Goal: Information Seeking & Learning: Compare options

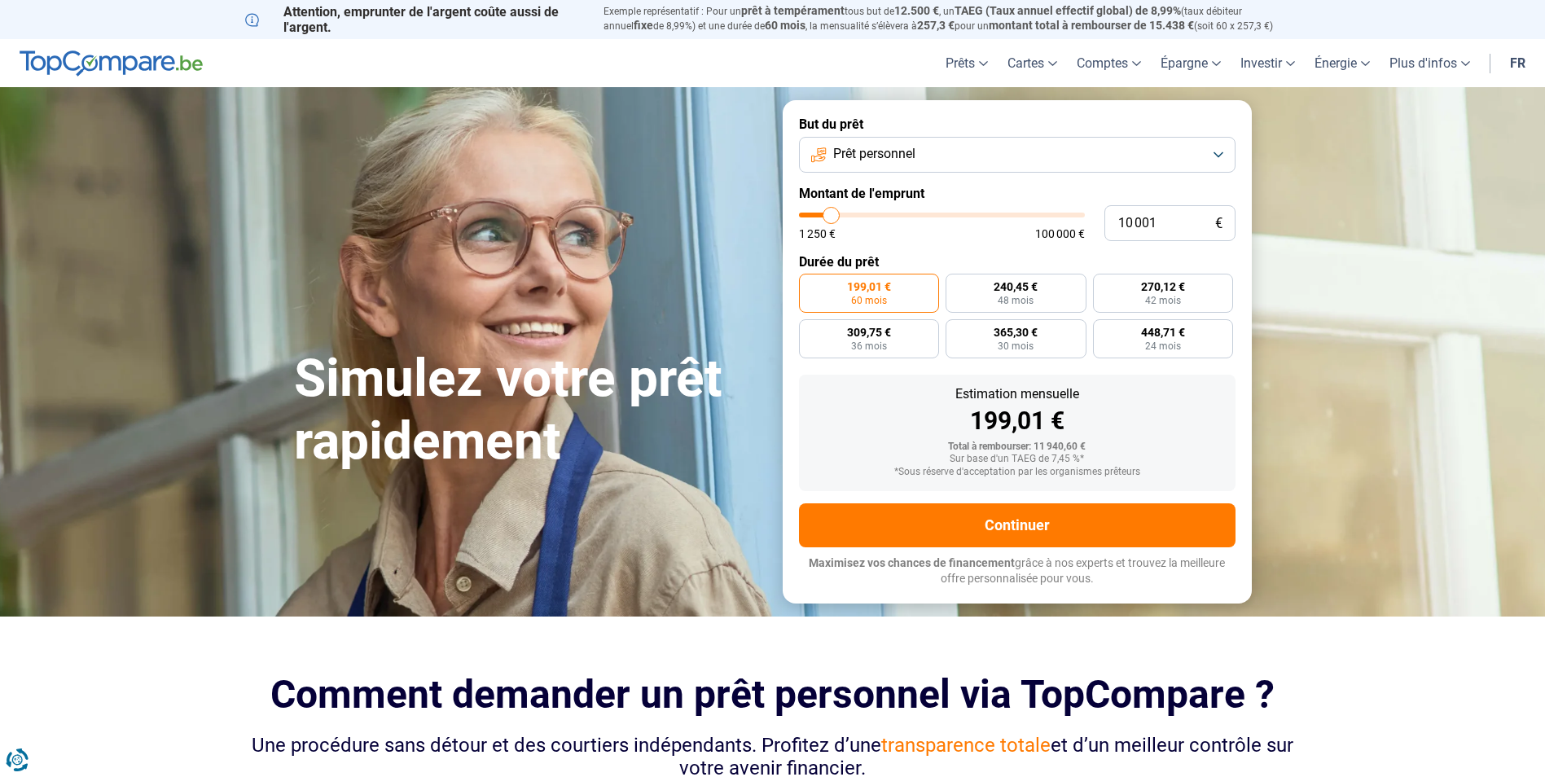
type input "8 250"
type input "8250"
type input "8 500"
type input "8500"
type input "8 750"
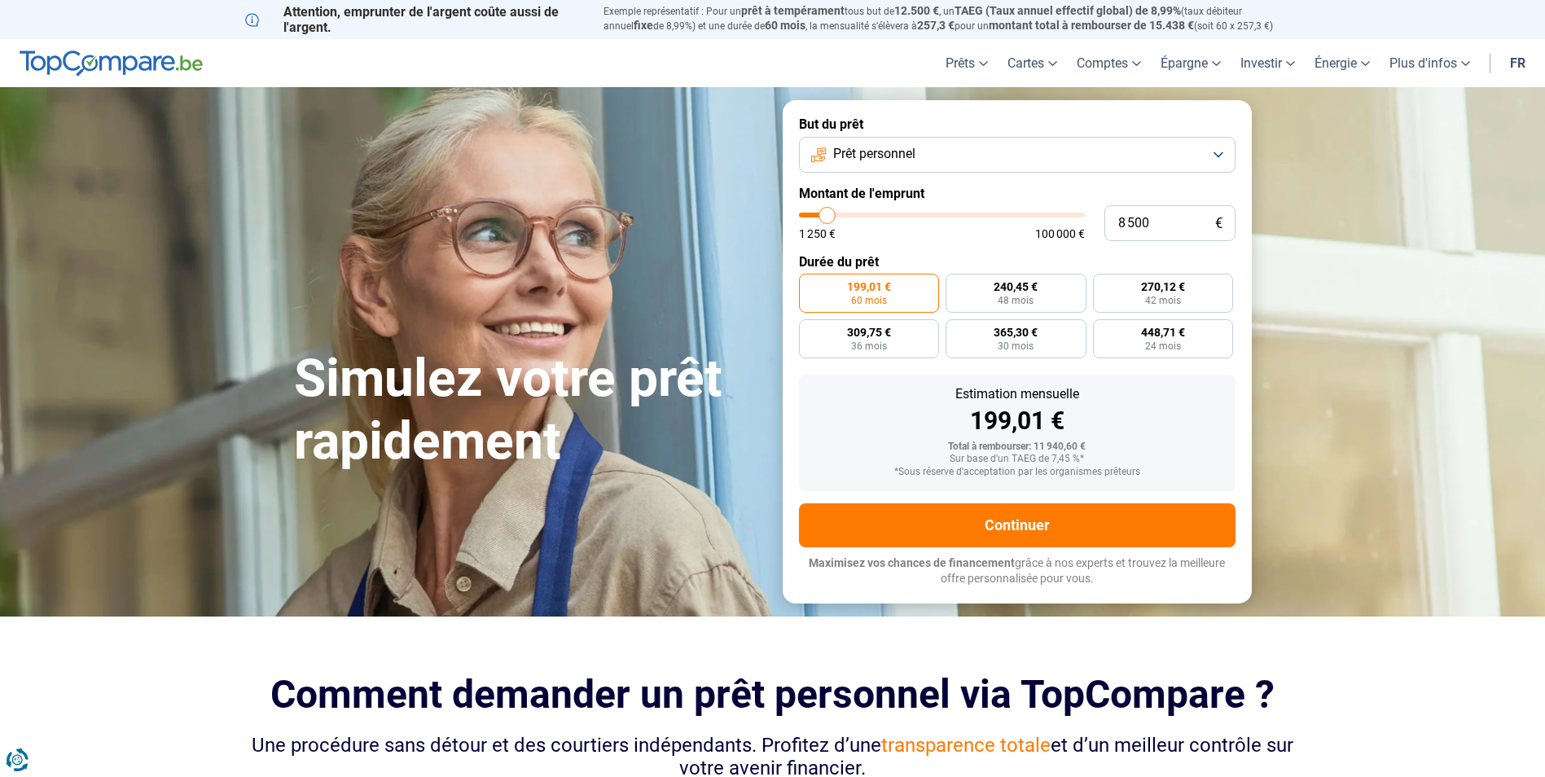
type input "8750"
type input "9 500"
type input "9500"
type input "9 750"
type input "9750"
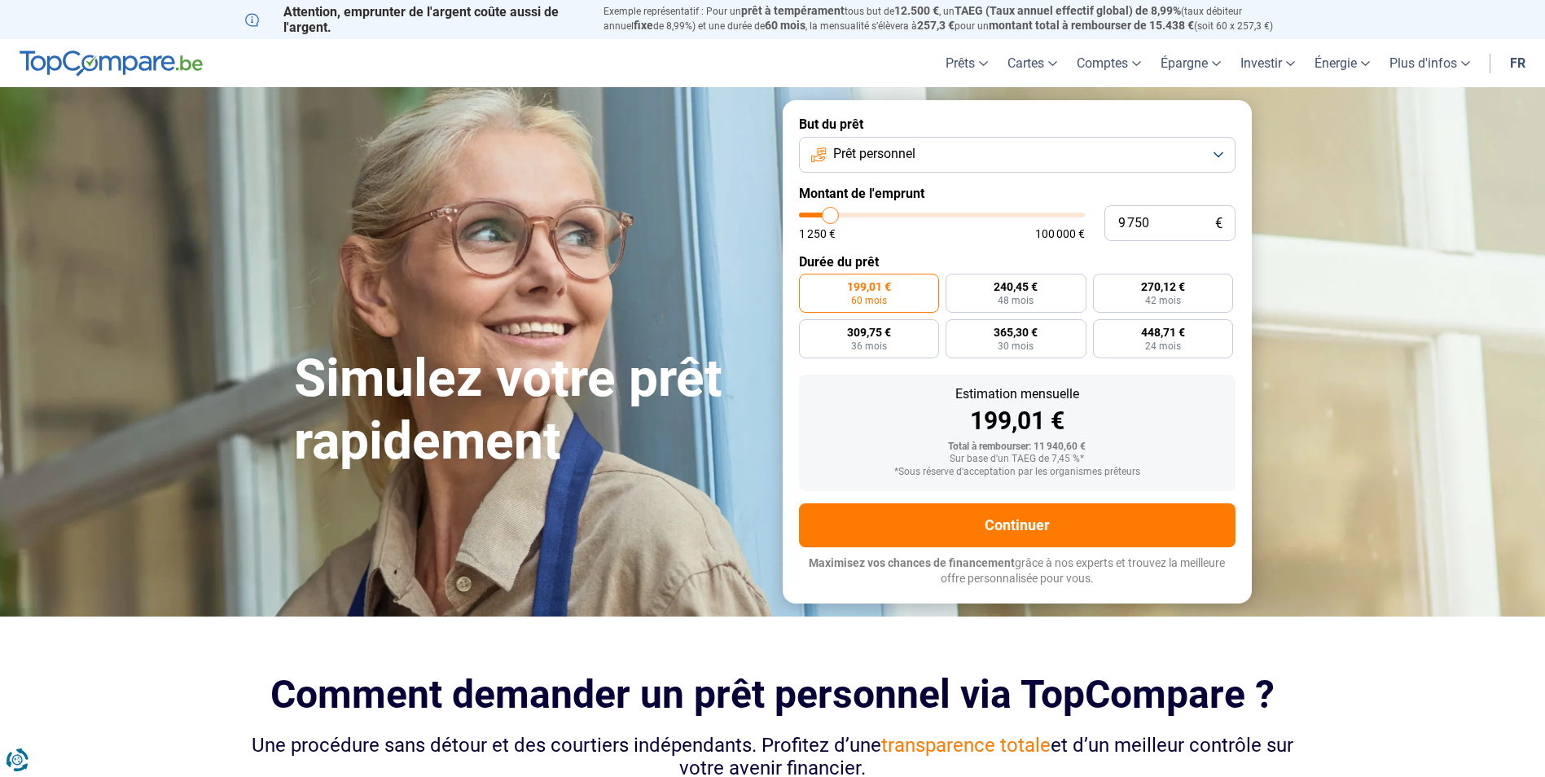
type input "10 000"
type input "10000"
type input "10 250"
type input "10250"
type input "10 500"
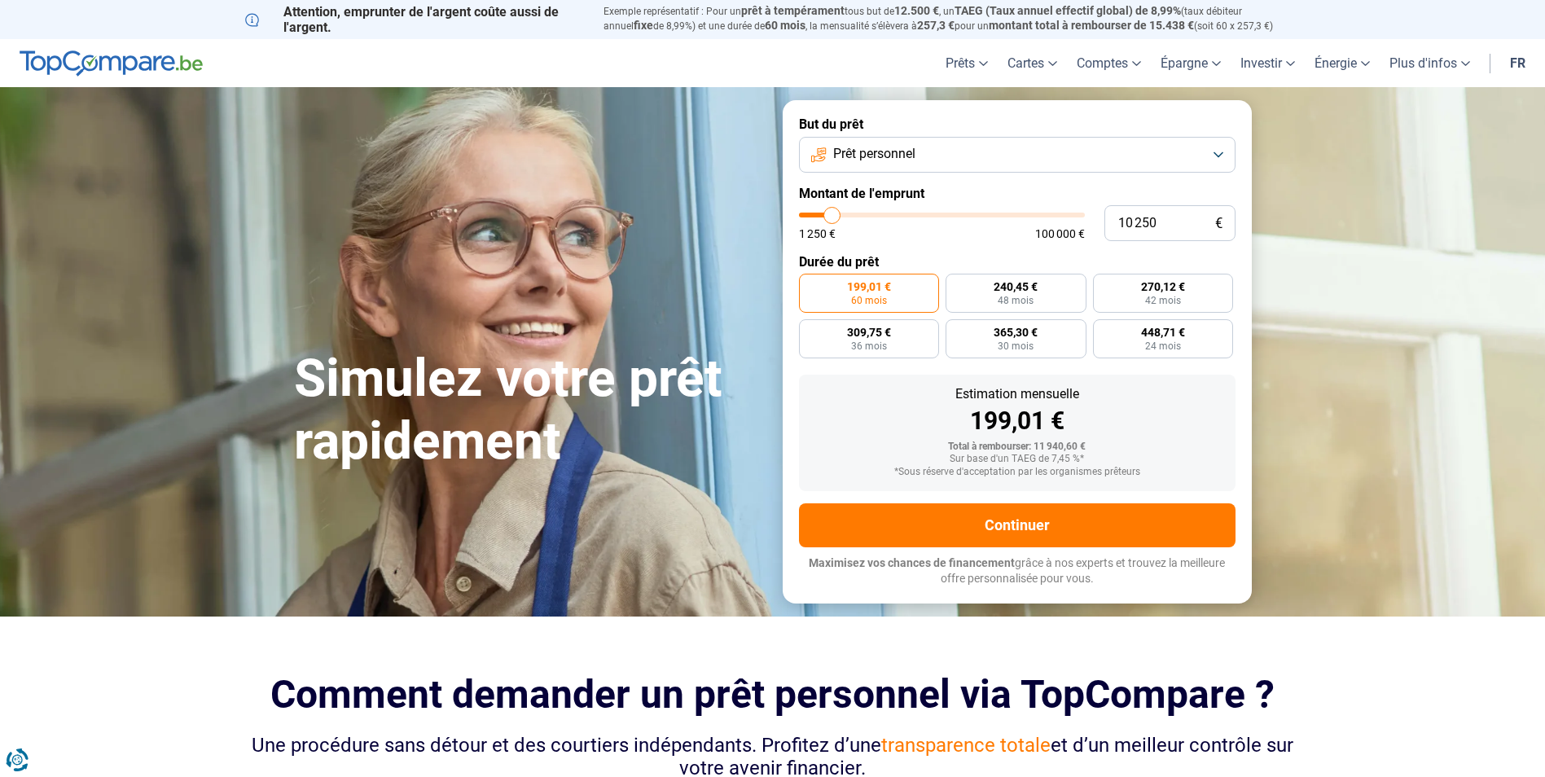
type input "10500"
type input "11 250"
type input "11250"
type input "12 000"
type input "12000"
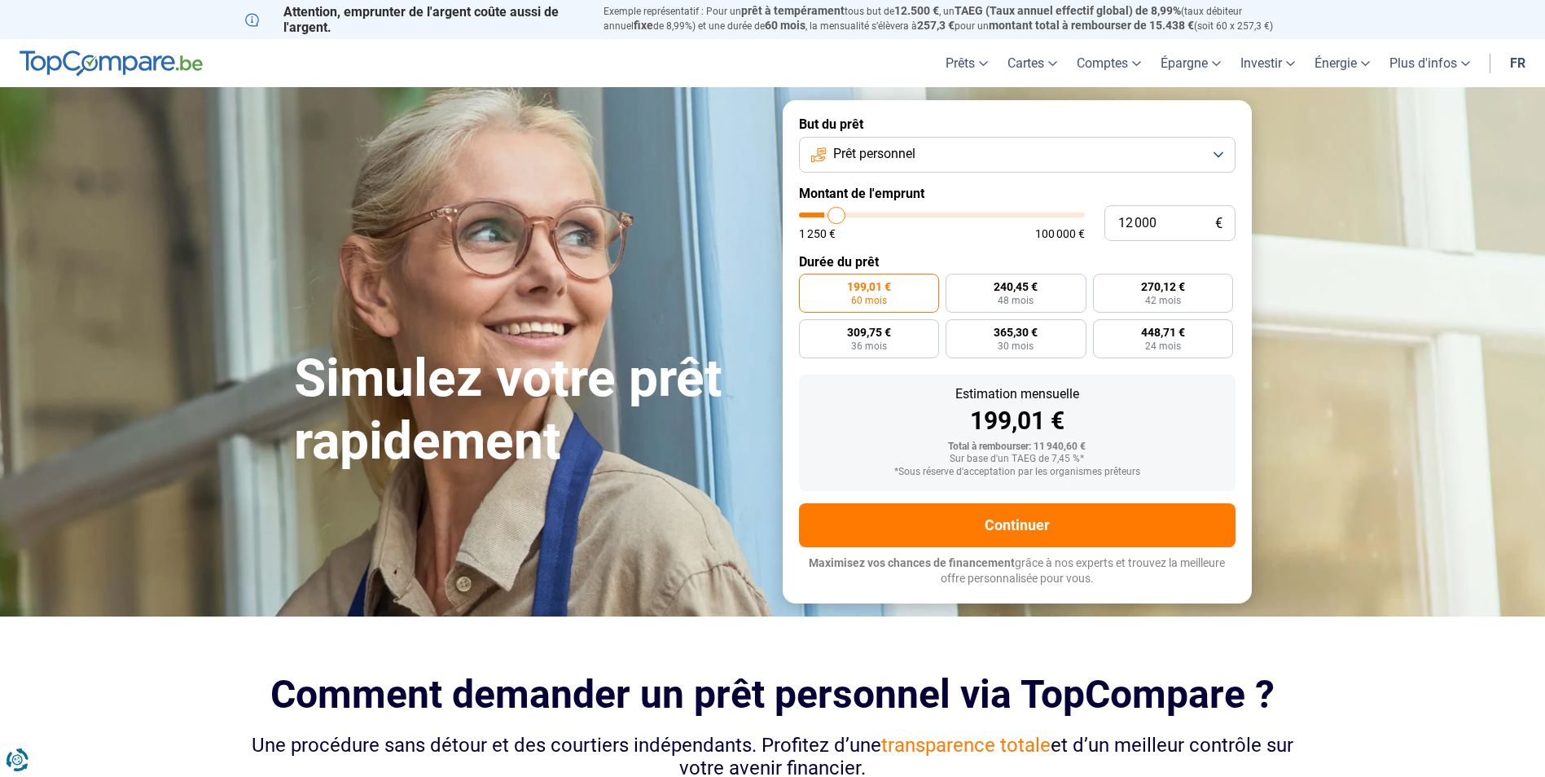
type input "12 500"
type input "12500"
type input "12 750"
type input "12750"
type input "13 000"
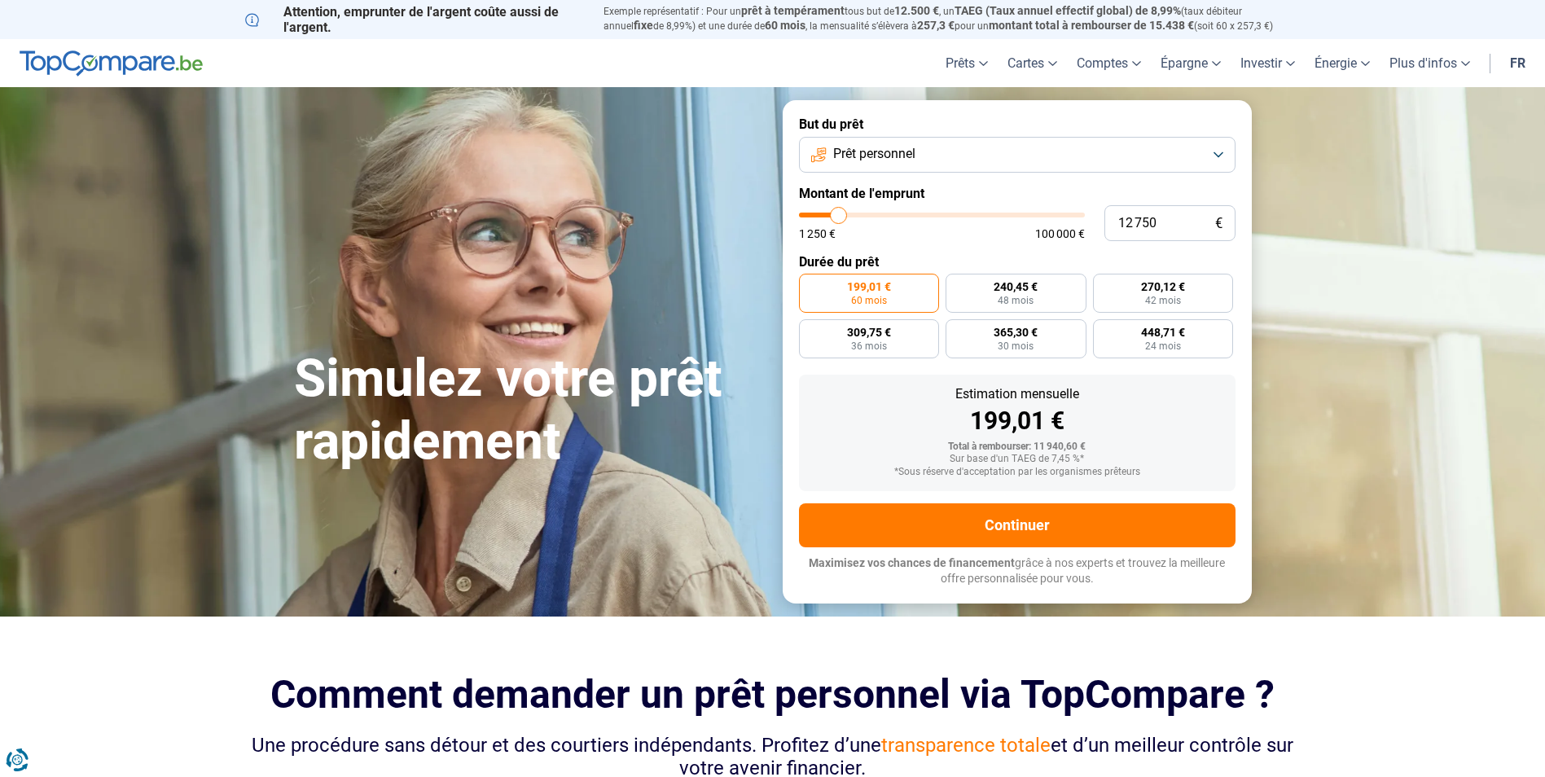
type input "13000"
type input "14 000"
type input "14000"
type input "14 500"
type input "14500"
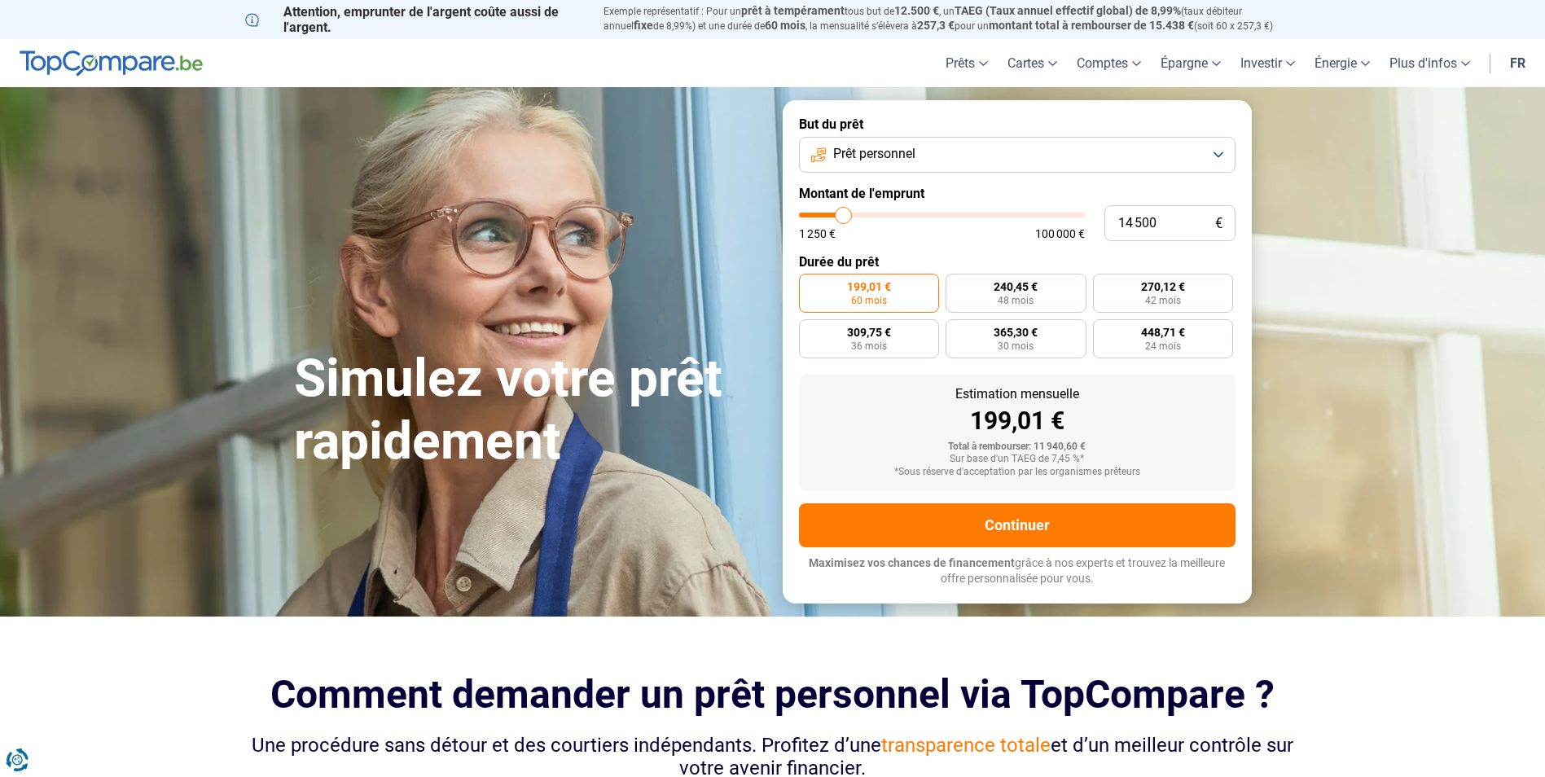
type input "14 750"
type input "14750"
type input "16 000"
type input "16000"
type input "17 000"
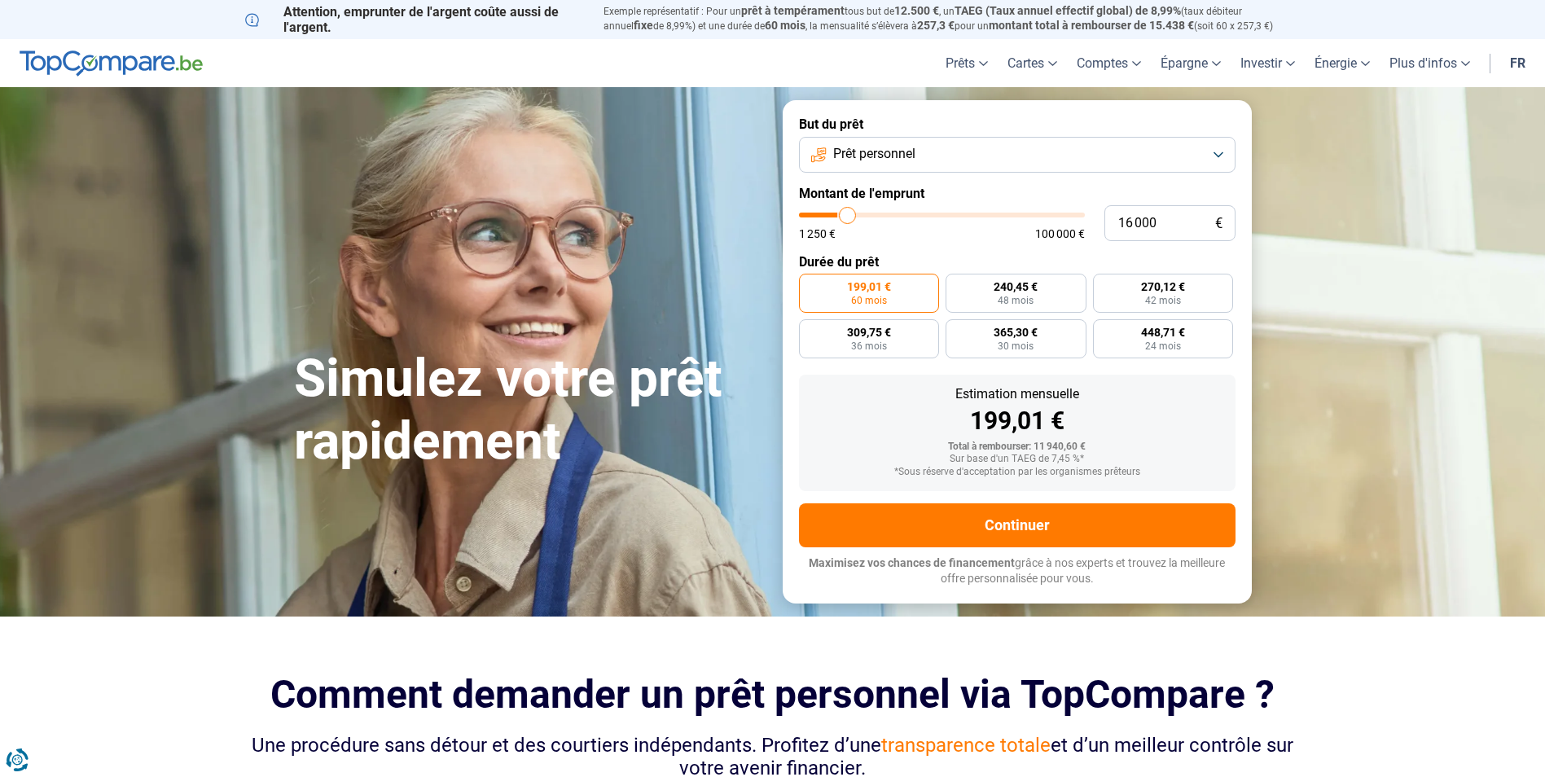
type input "17000"
type input "17 750"
type input "17750"
type input "18 750"
type input "18750"
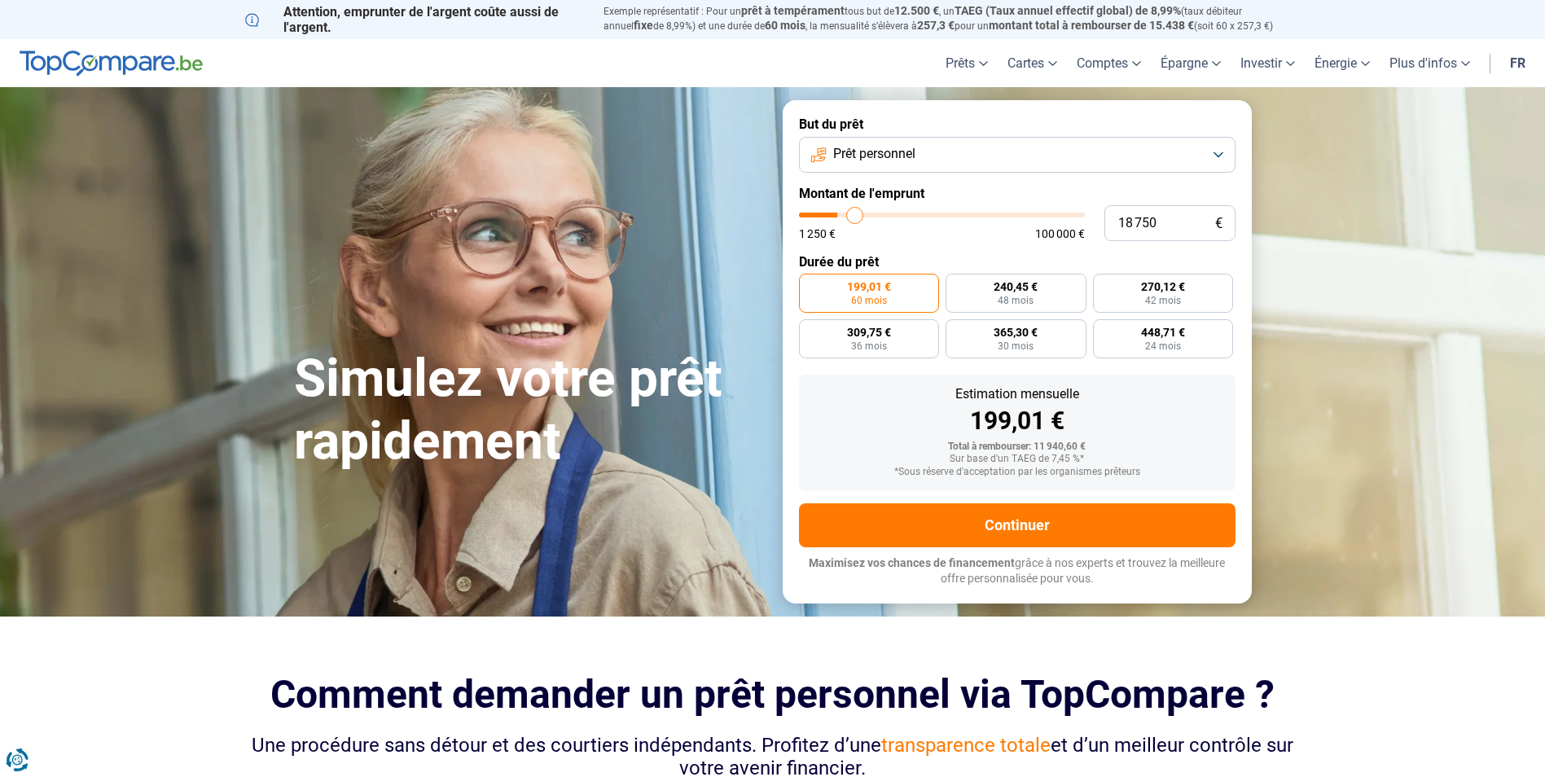
type input "20 000"
type input "20000"
type input "20 250"
type input "20250"
type input "20 500"
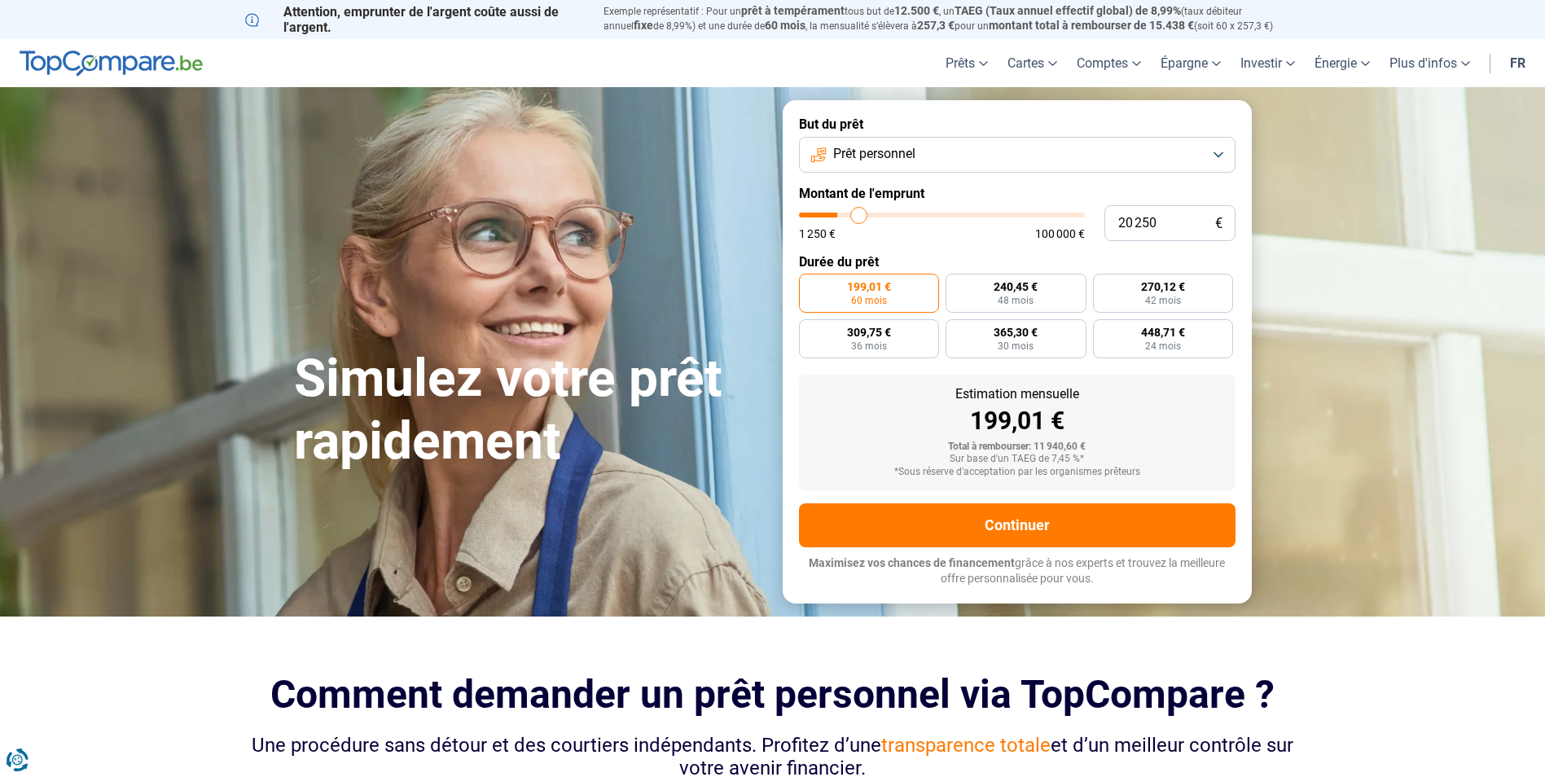
type input "20500"
type input "20 750"
type input "20750"
type input "21 500"
type input "21500"
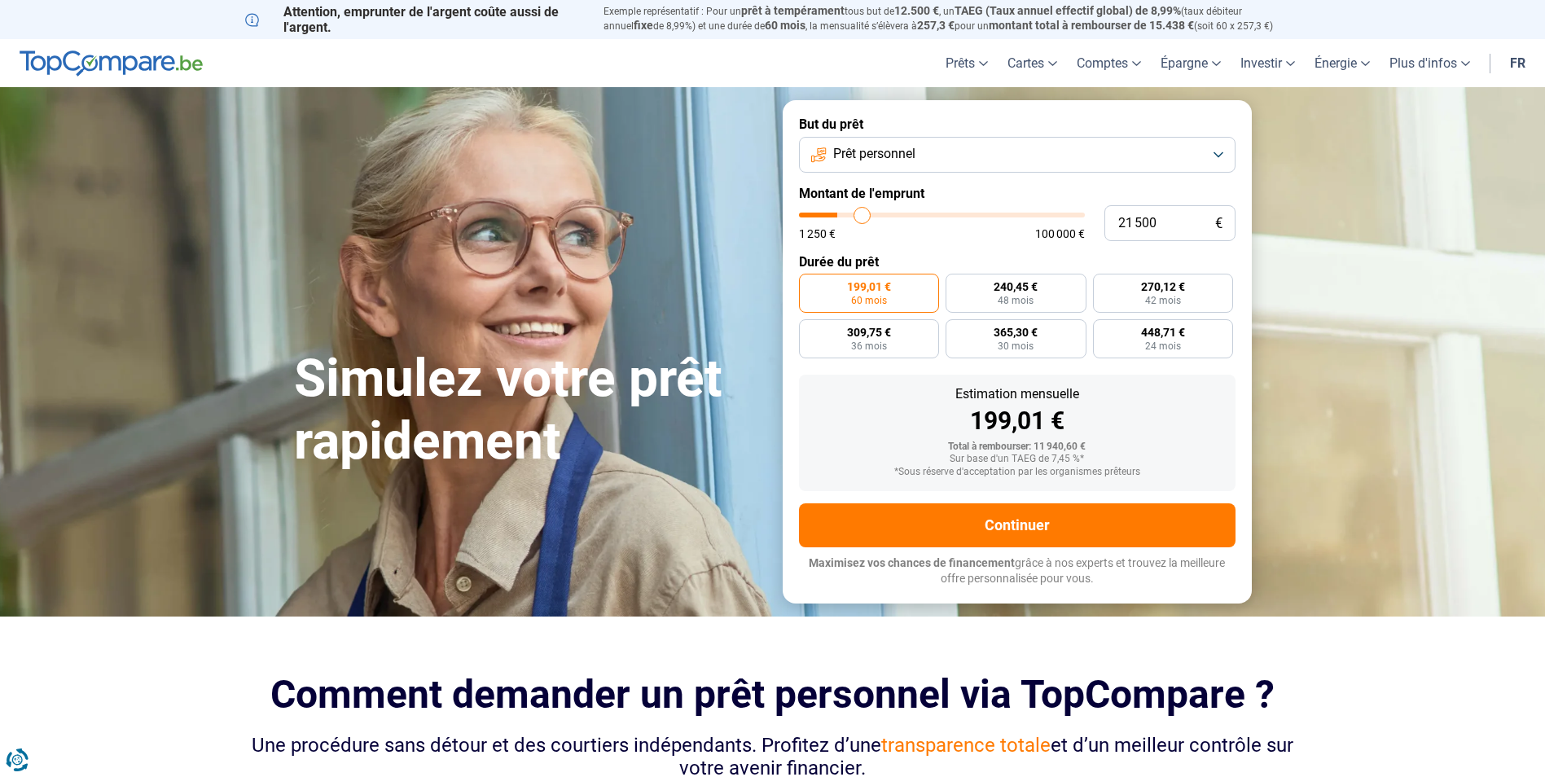
type input "22 250"
type input "22250"
type input "23 000"
type input "23000"
type input "23 500"
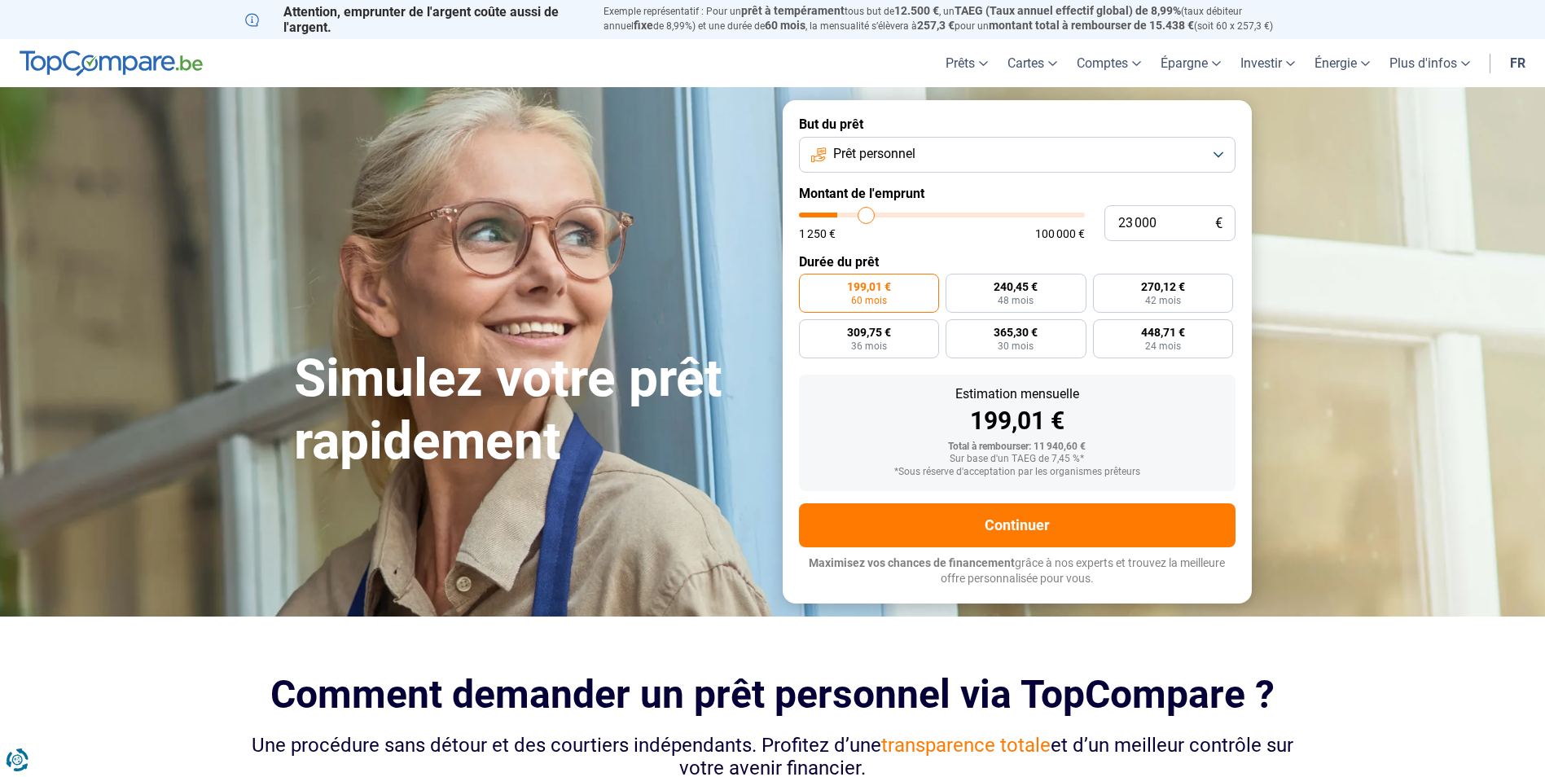
type input "23500"
type input "24 250"
type input "24250"
type input "24 500"
type input "24500"
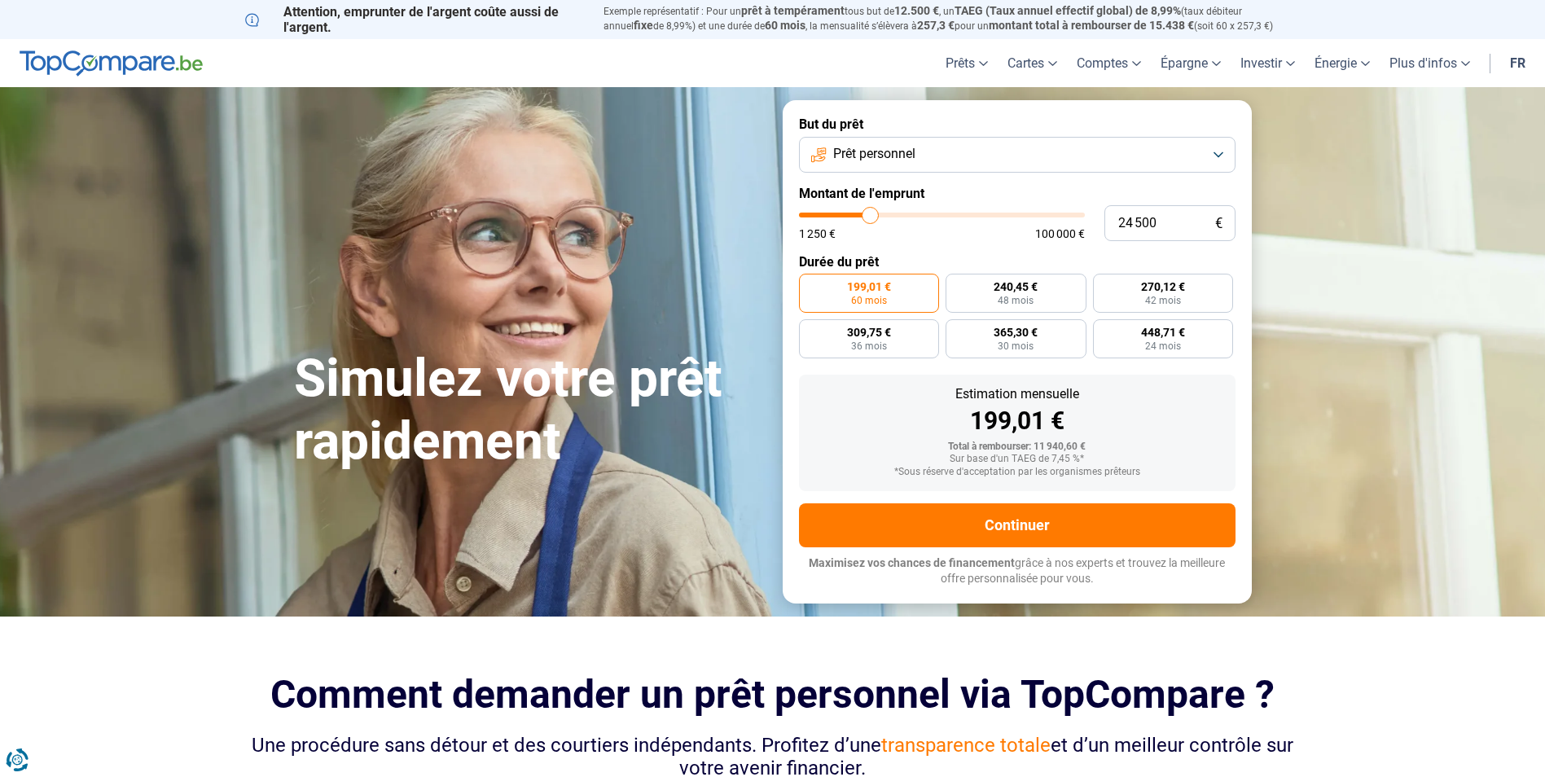
type input "25 750"
type input "25750"
type input "26 500"
type input "26500"
type input "28 750"
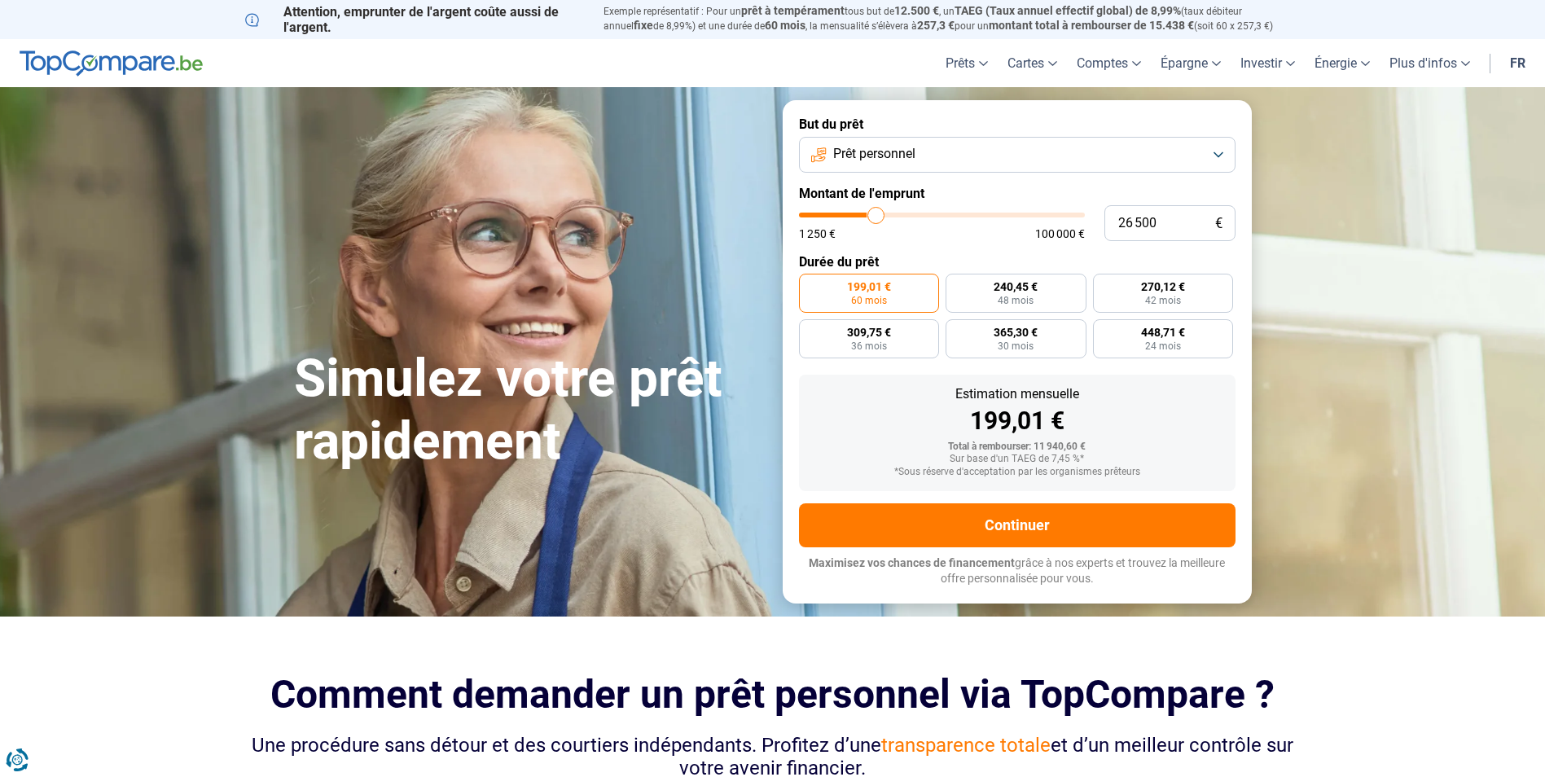
type input "28750"
type input "30 750"
type input "30750"
type input "33 500"
type input "33500"
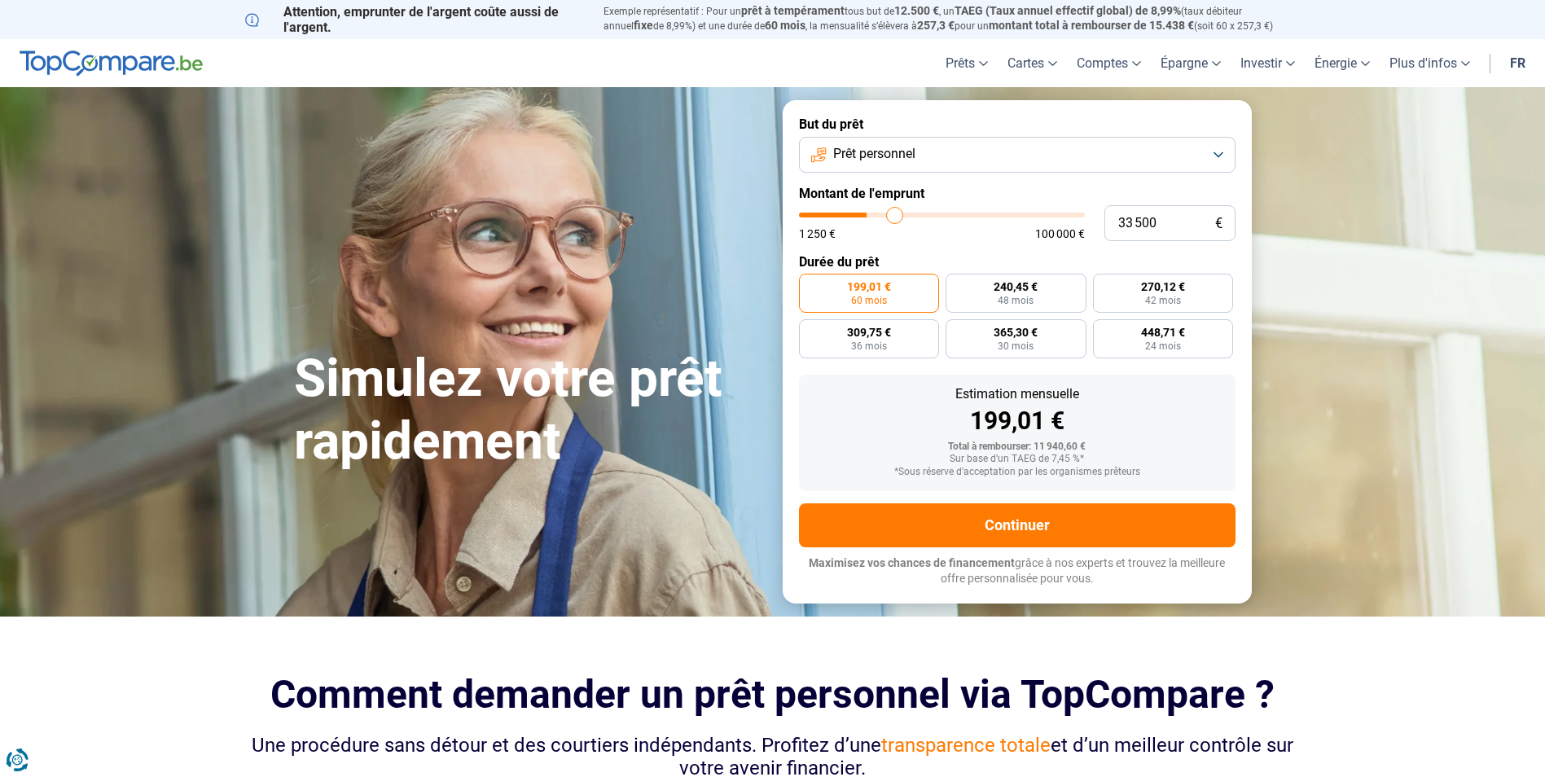
type input "34 750"
type input "34750"
type input "36 500"
type input "36500"
type input "37 000"
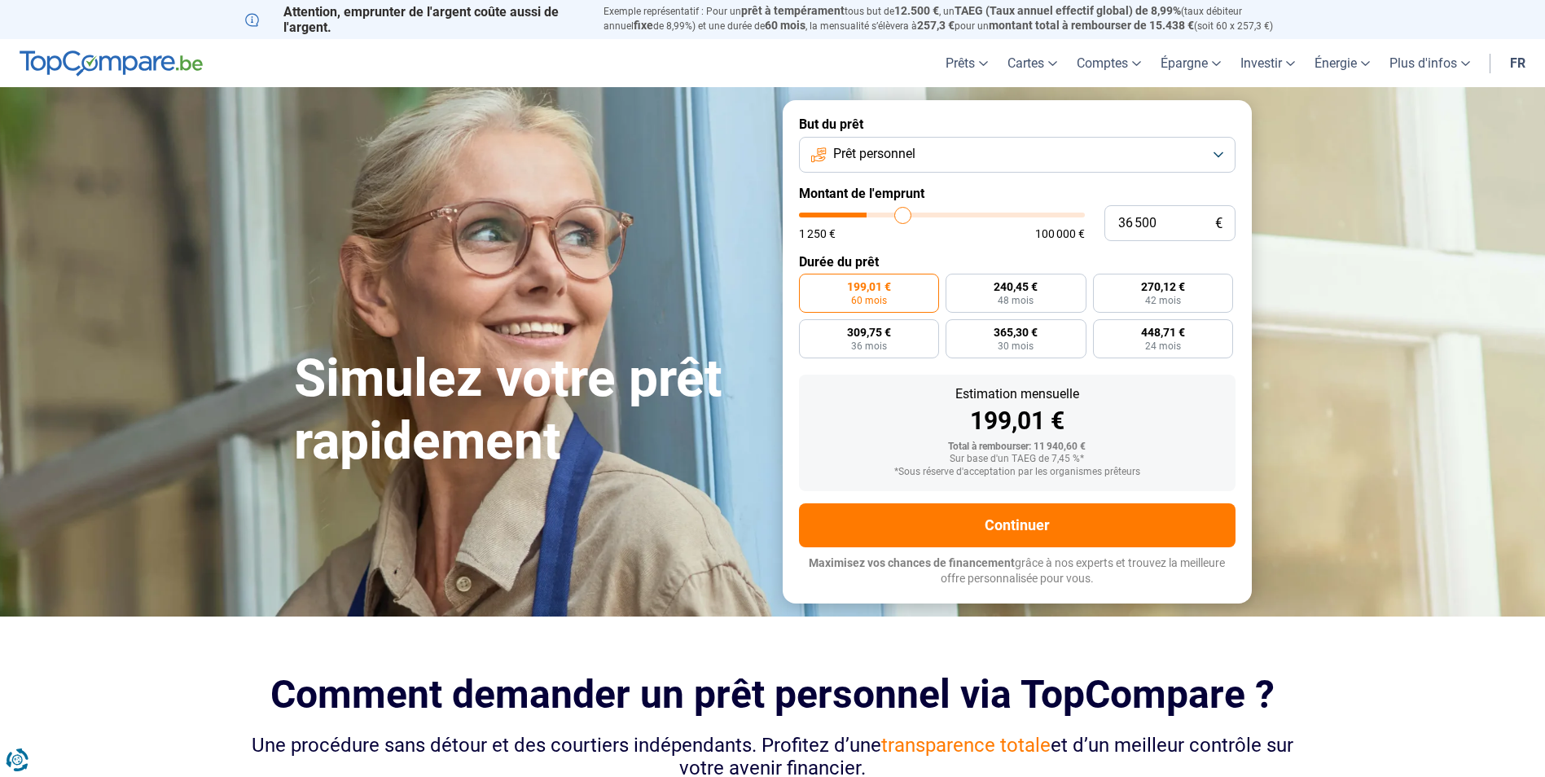
type input "37000"
type input "38 250"
type input "38250"
type input "40 000"
type input "40000"
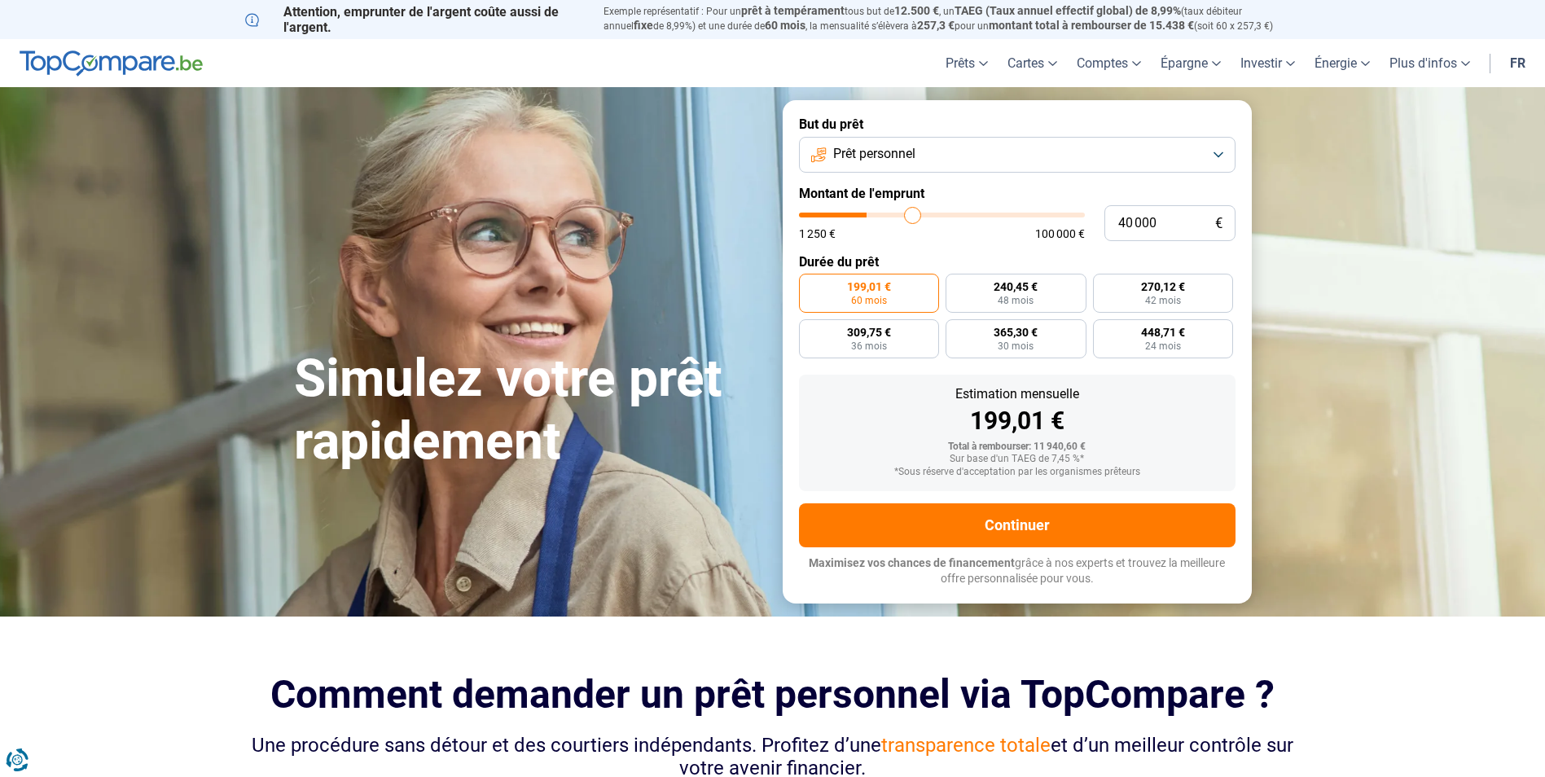
type input "41 250"
type input "41250"
type input "42 500"
type input "42500"
type input "43 750"
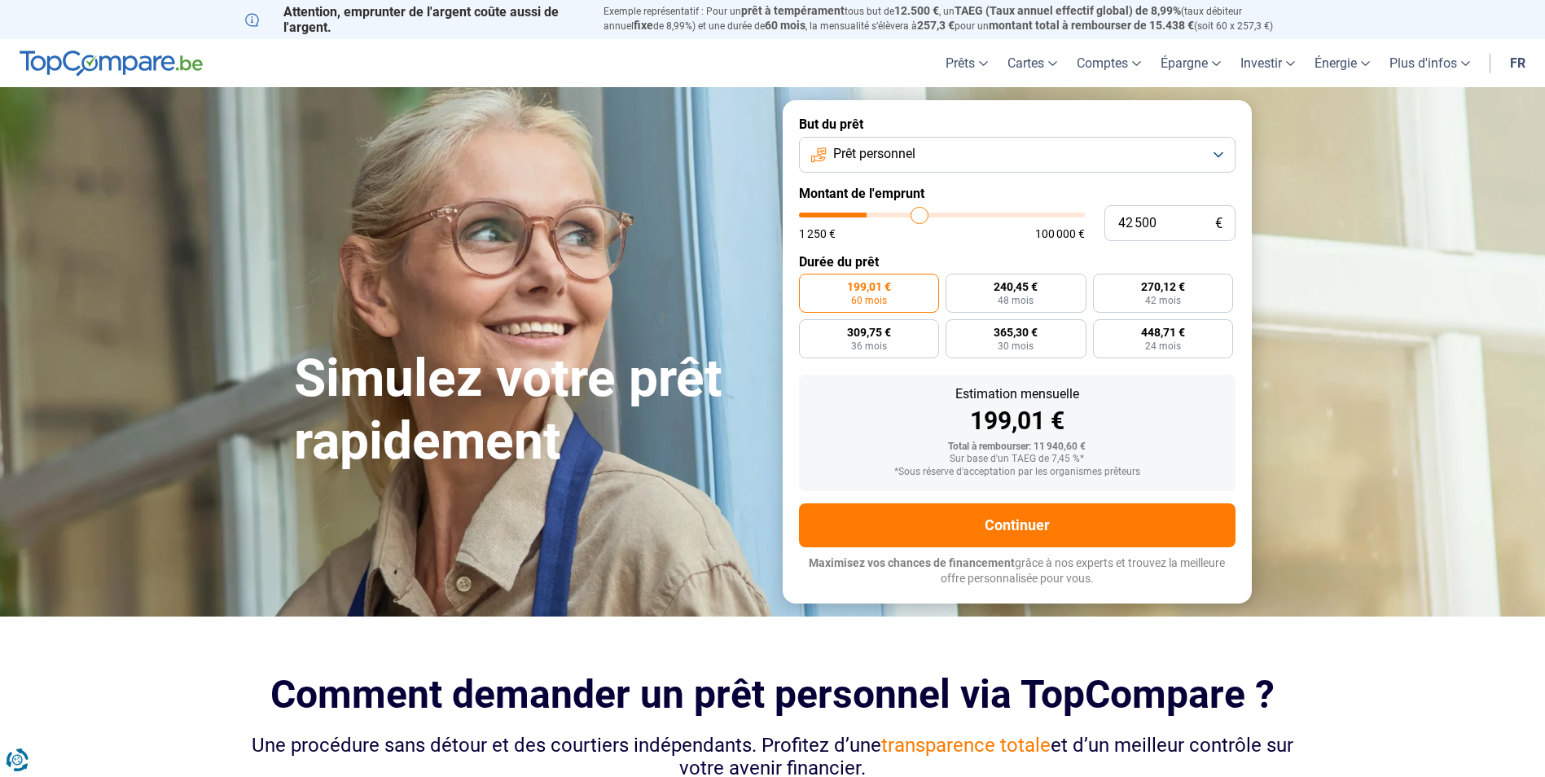
type input "43750"
type input "45 500"
type input "45500"
type input "45 750"
type input "45750"
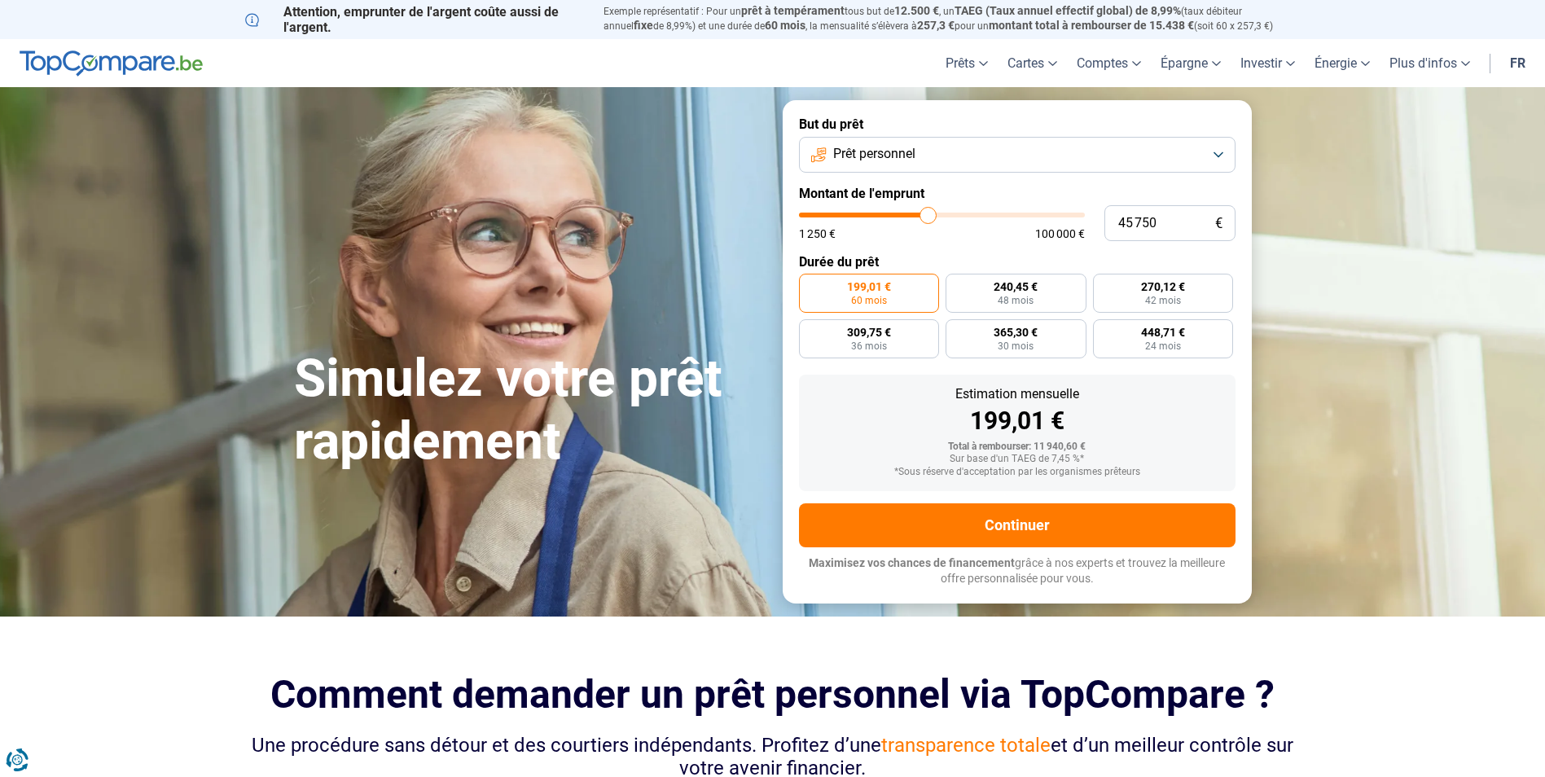
type input "47 250"
type input "47250"
type input "48 750"
type input "48750"
type input "50 000"
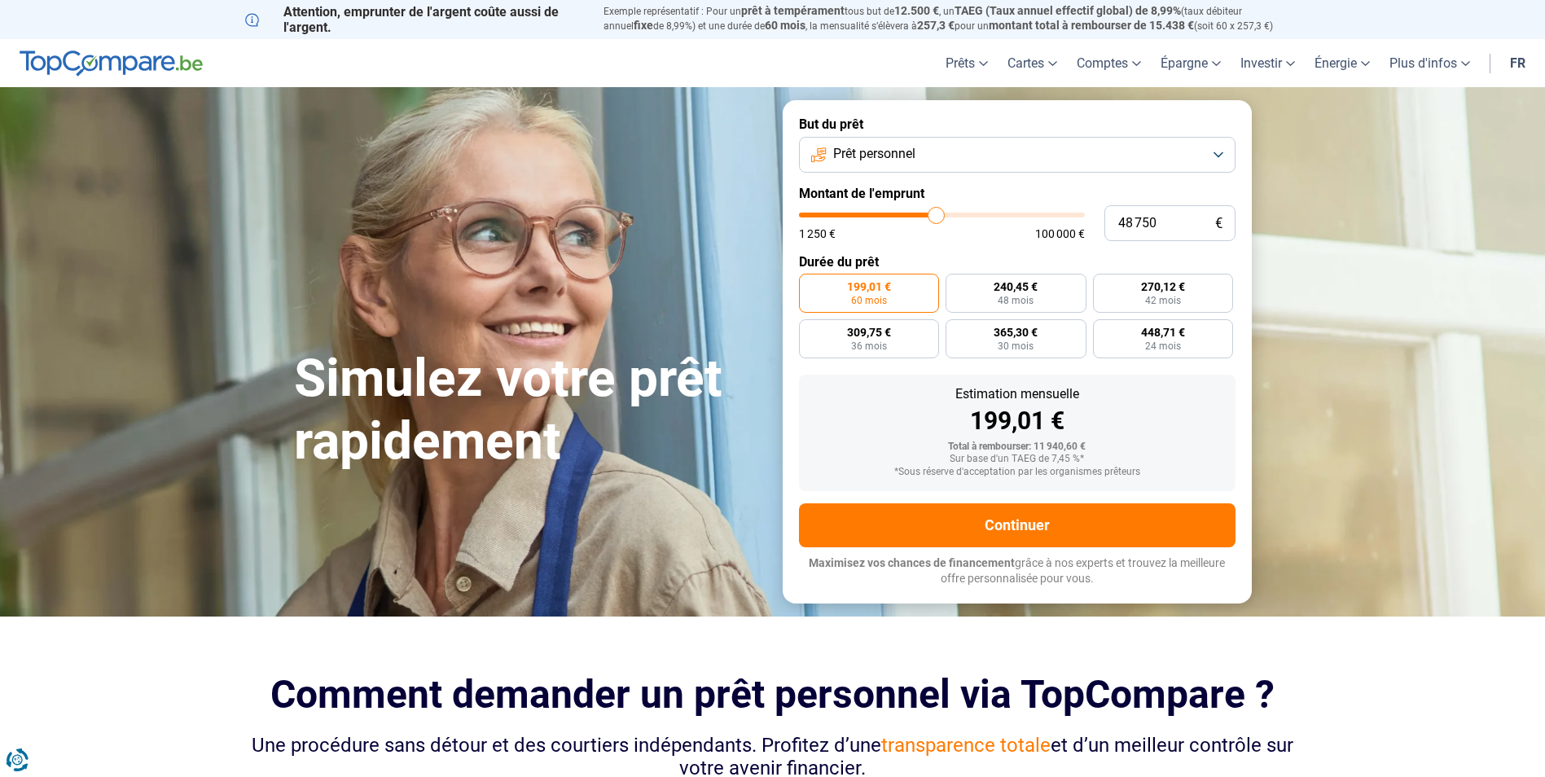
type input "50000"
type input "51 750"
type input "51750"
type input "54 500"
type input "54500"
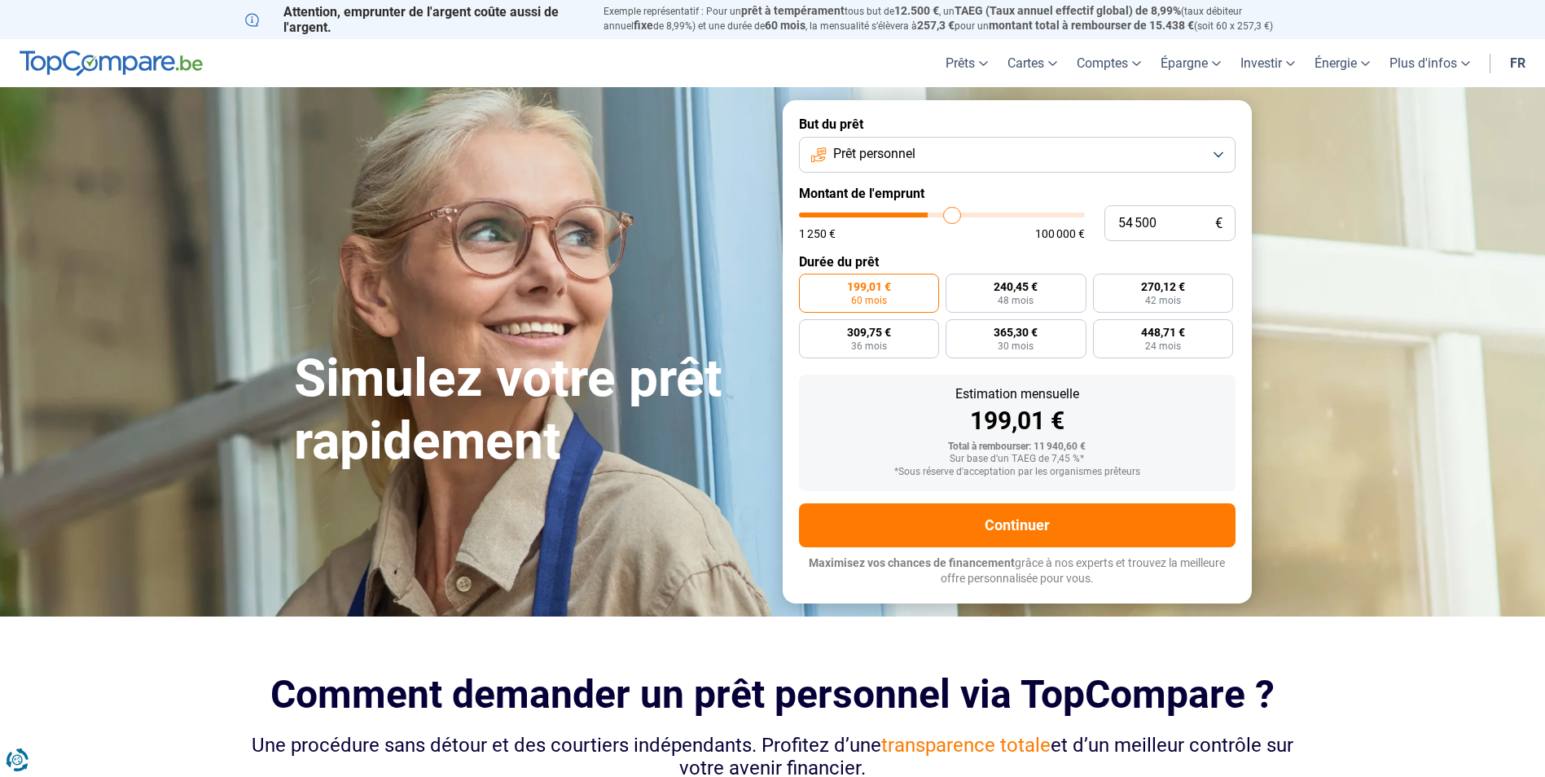
type input "55 750"
type input "55750"
type input "56 250"
type input "56250"
type input "57 750"
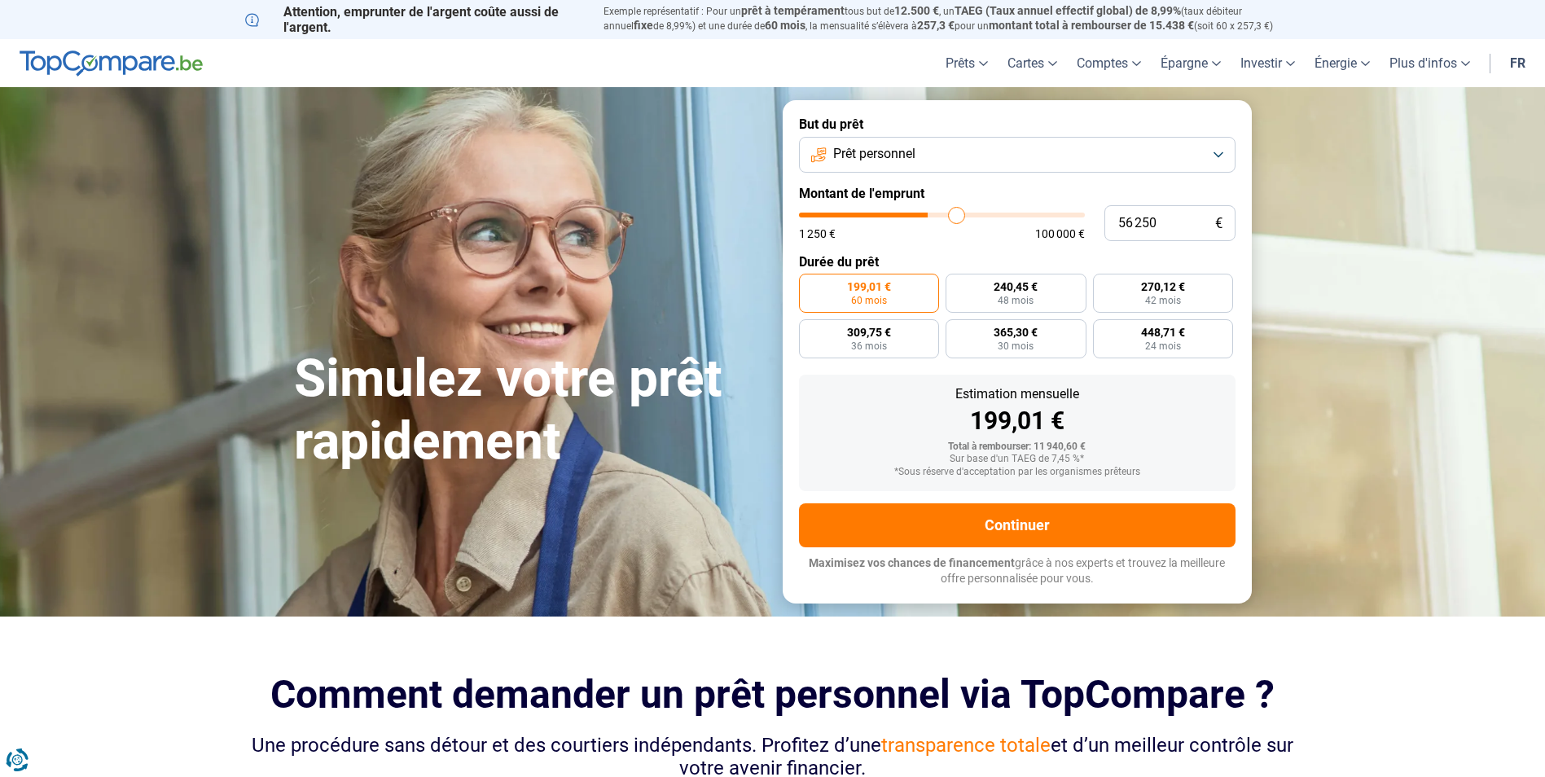
type input "57750"
type input "58 750"
type input "58750"
type input "60 000"
type input "60000"
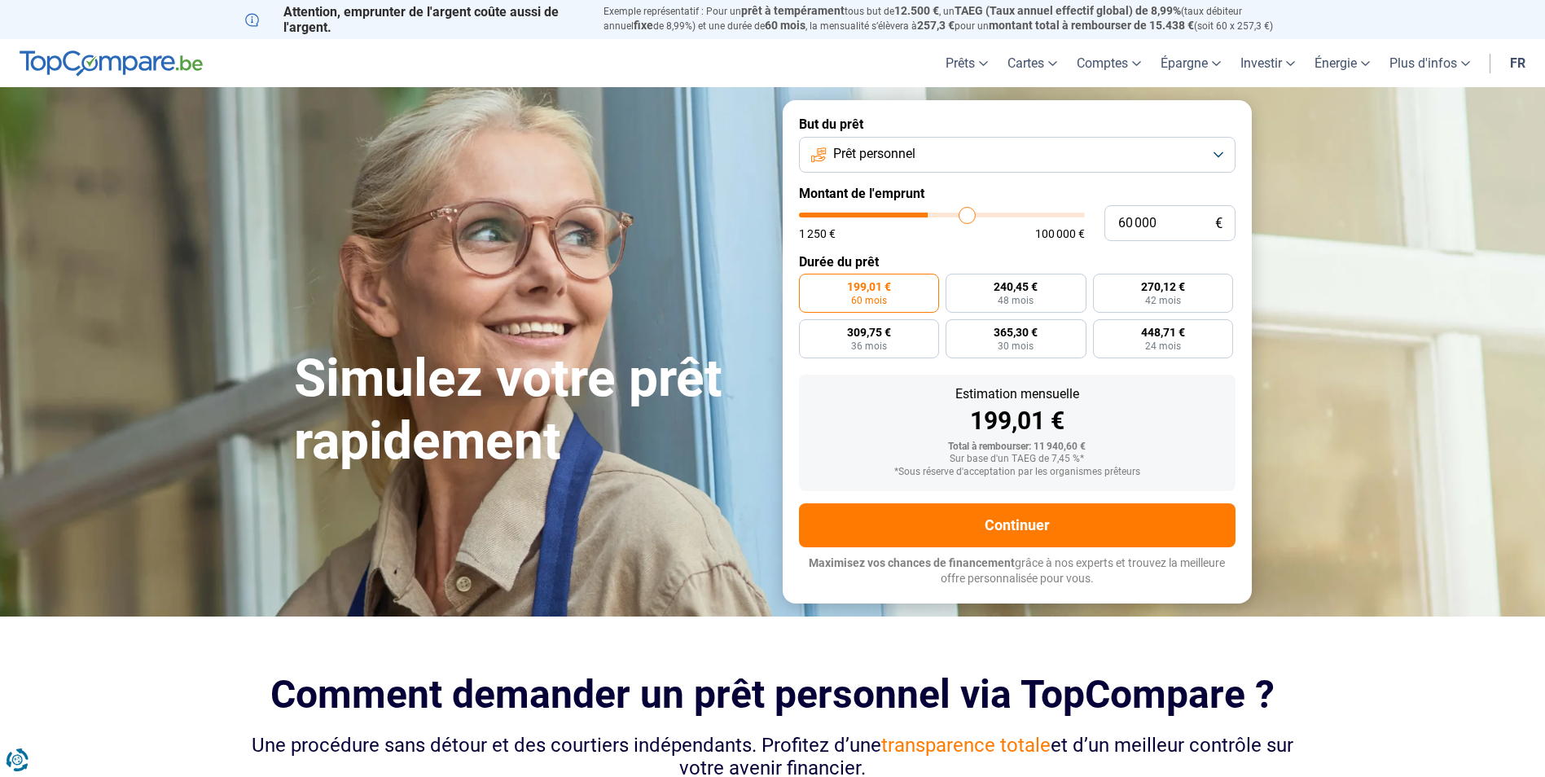
type input "61 000"
type input "61000"
type input "62 500"
type input "62500"
type input "64 750"
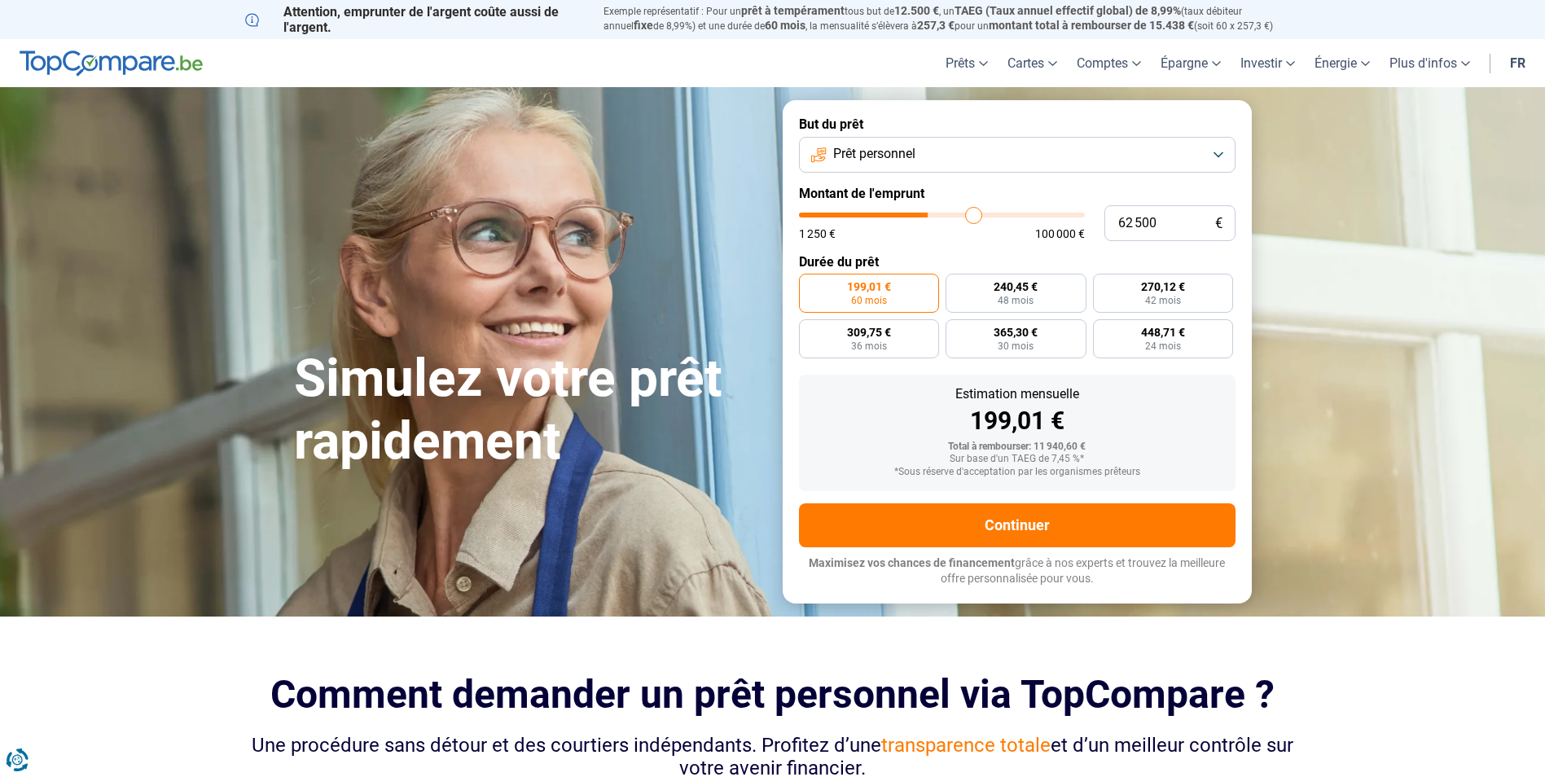
type input "64750"
type input "65 750"
type input "65750"
type input "66 500"
type input "66500"
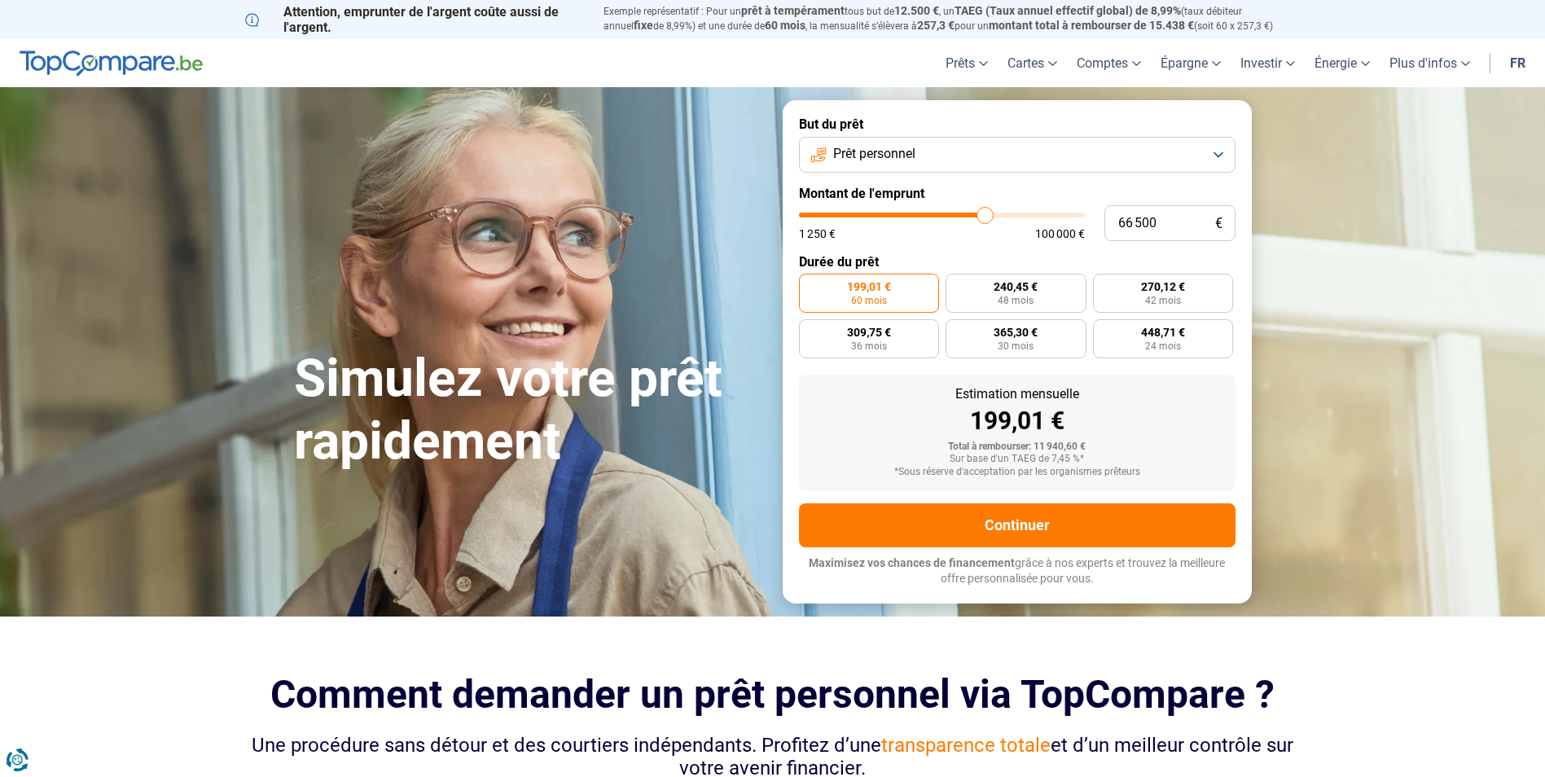
type input "67 500"
type input "67500"
type input "68 000"
type input "68000"
type input "68 750"
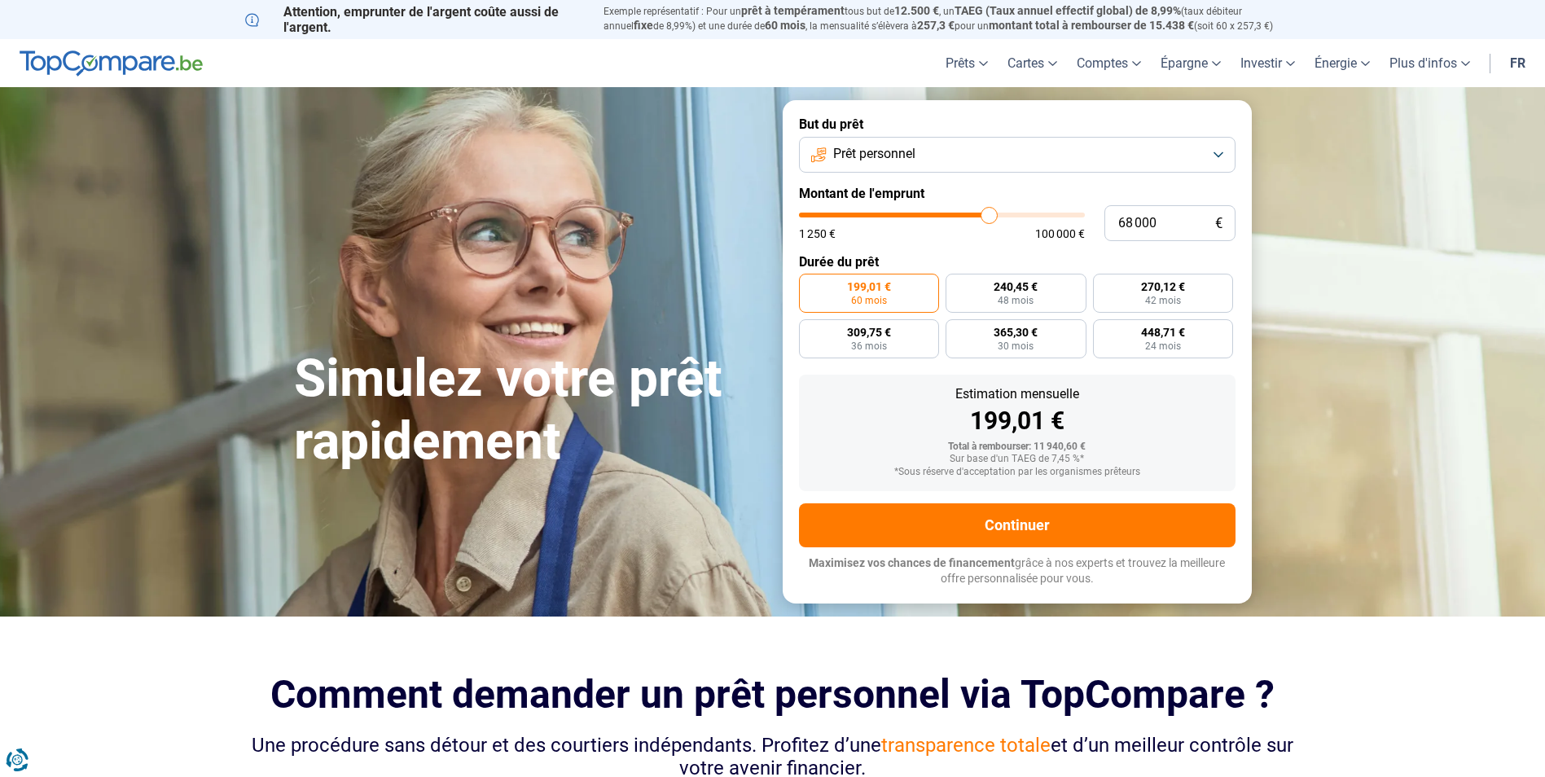
type input "68750"
type input "69 250"
type input "69250"
type input "70 250"
type input "70250"
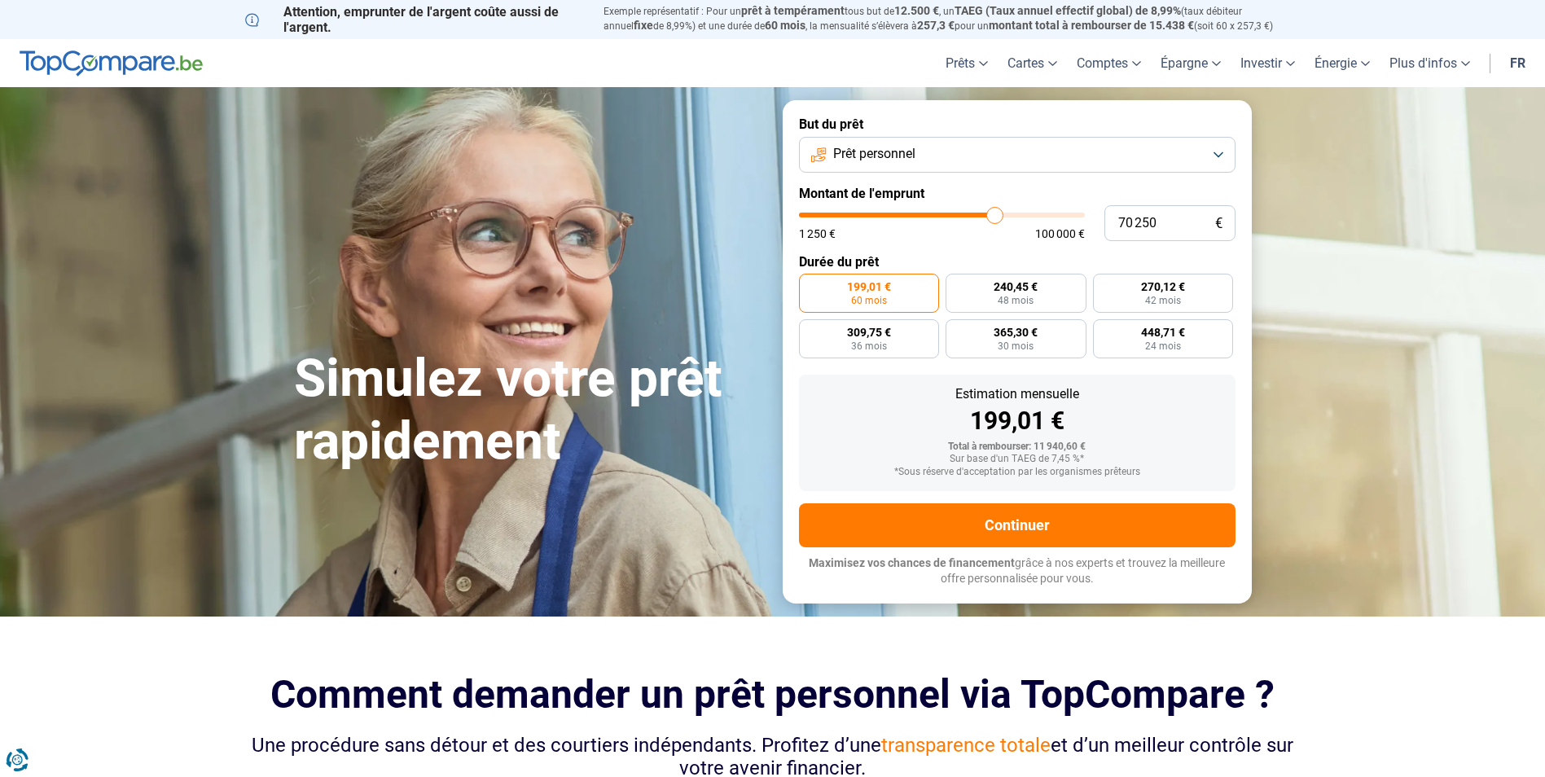
type input "70 500"
type input "70500"
type input "71 250"
type input "71250"
type input "71 750"
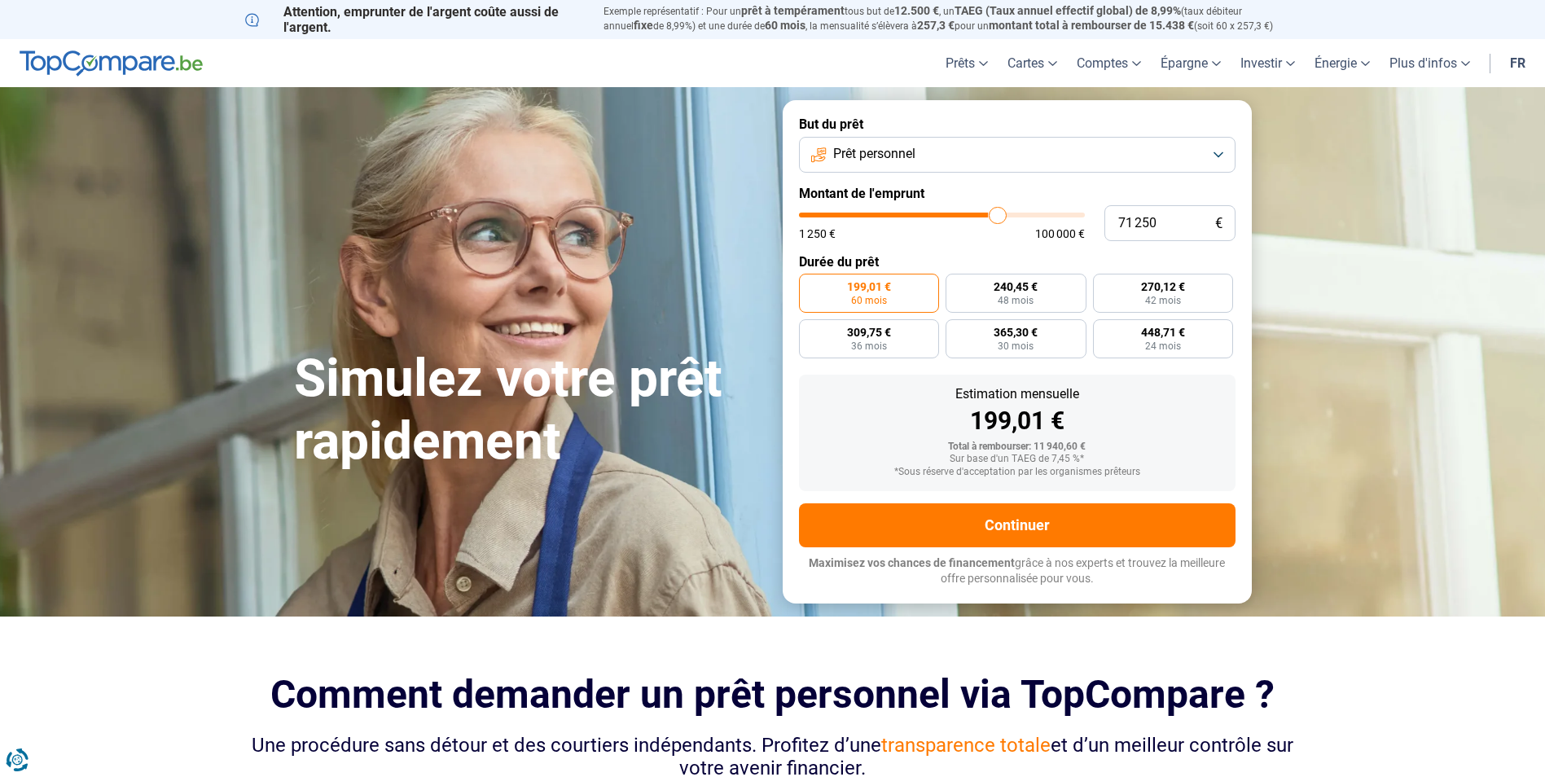
type input "71750"
type input "72 250"
type input "72250"
type input "73 250"
type input "73250"
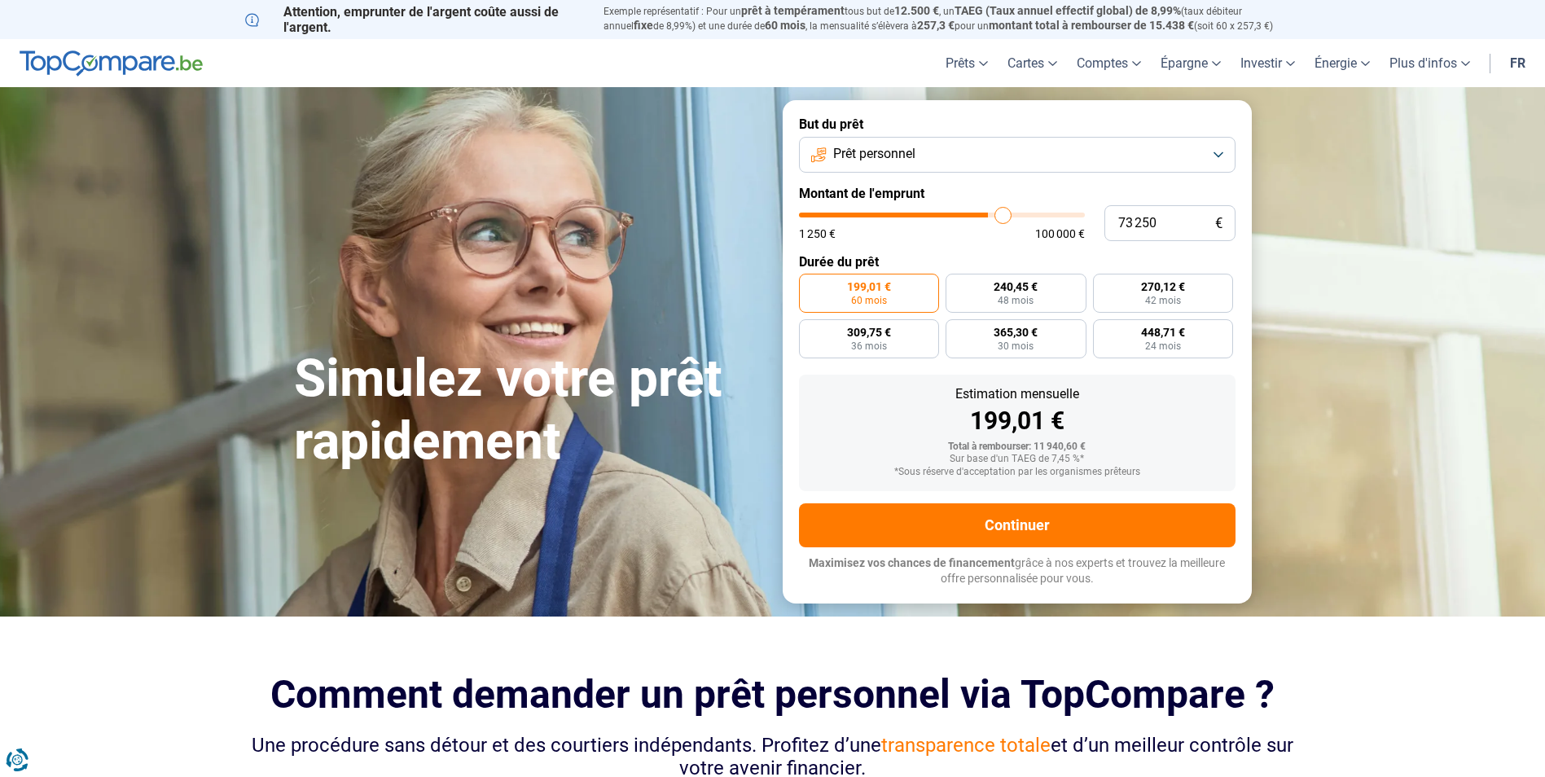
type input "75 000"
type input "75000"
type input "75 750"
type input "75750"
type input "77 000"
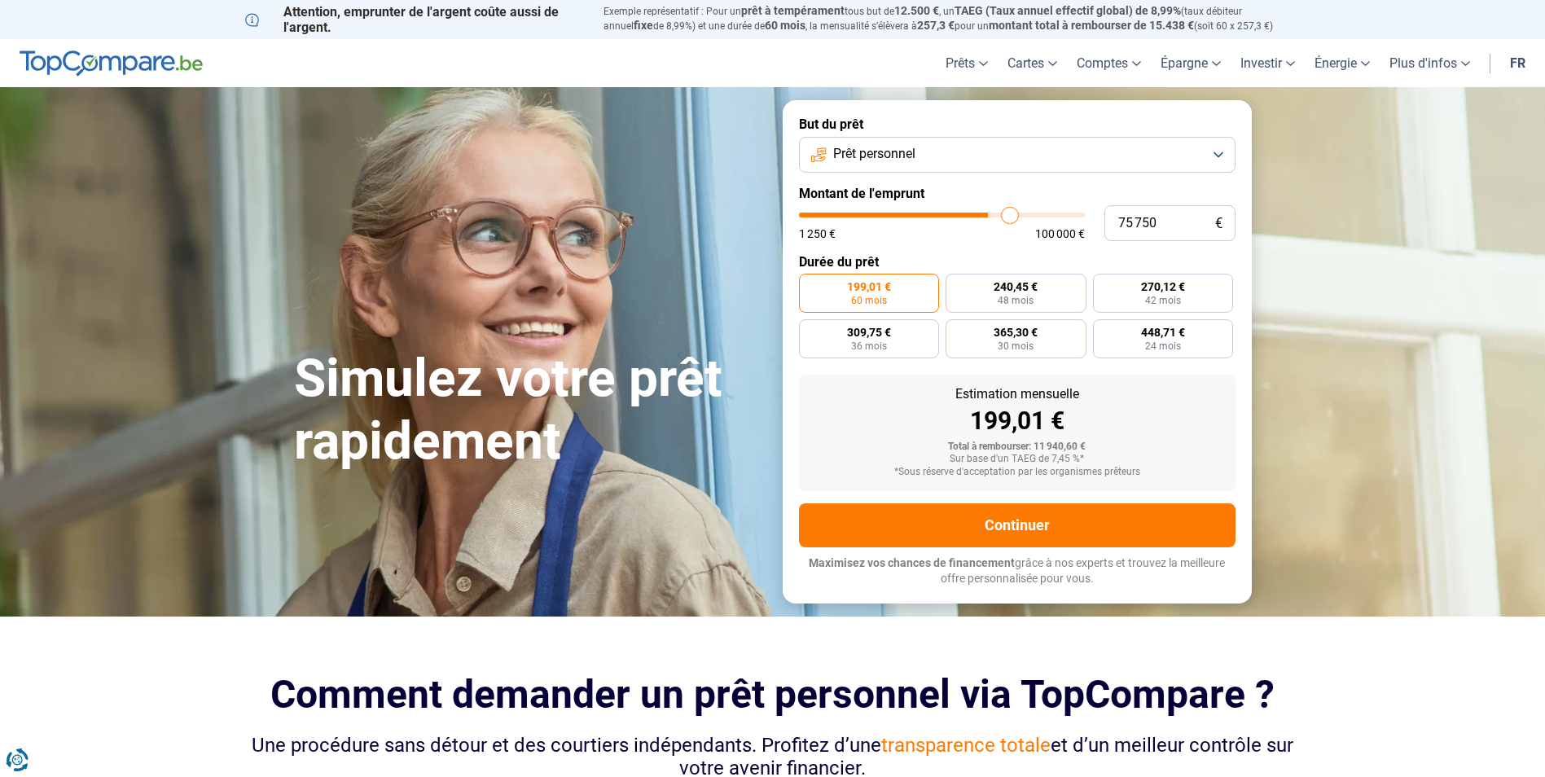
type input "77000"
type input "77 750"
type input "77750"
type input "78 750"
type input "78750"
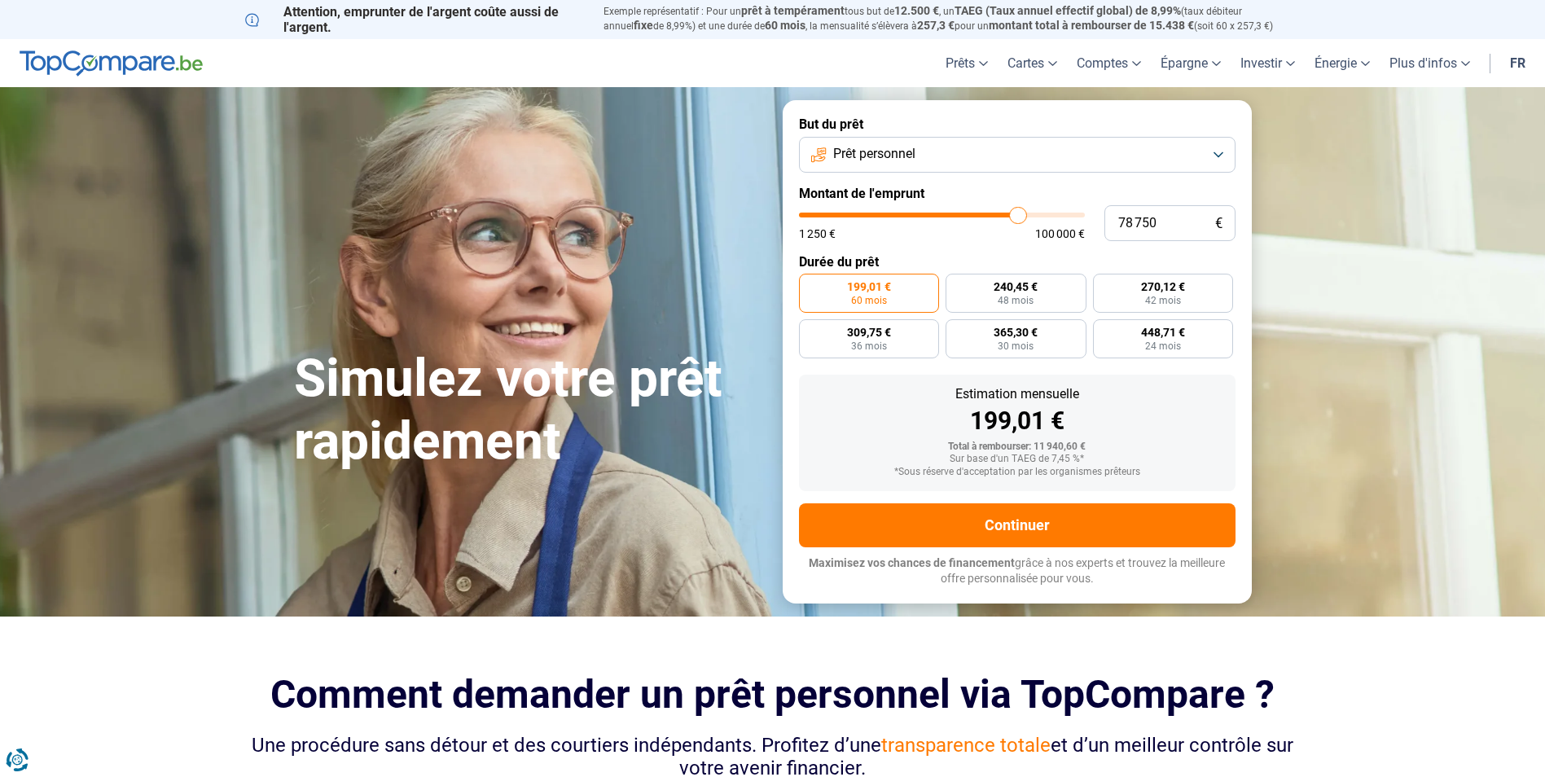
type input "80 750"
type input "80750"
type input "83 000"
type input "83000"
type input "84 250"
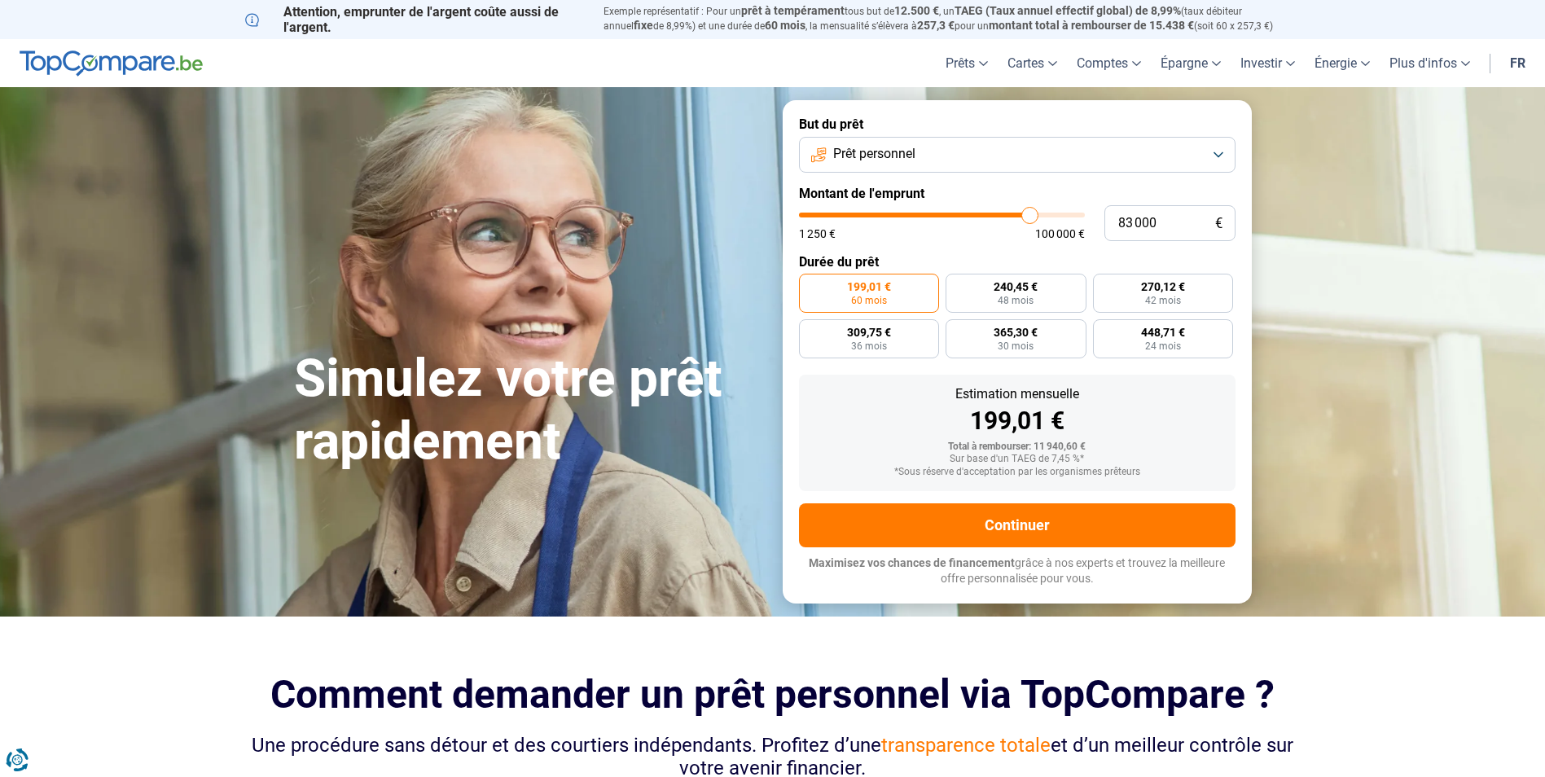
type input "84250"
type input "85 250"
type input "85250"
type input "87 000"
type input "87000"
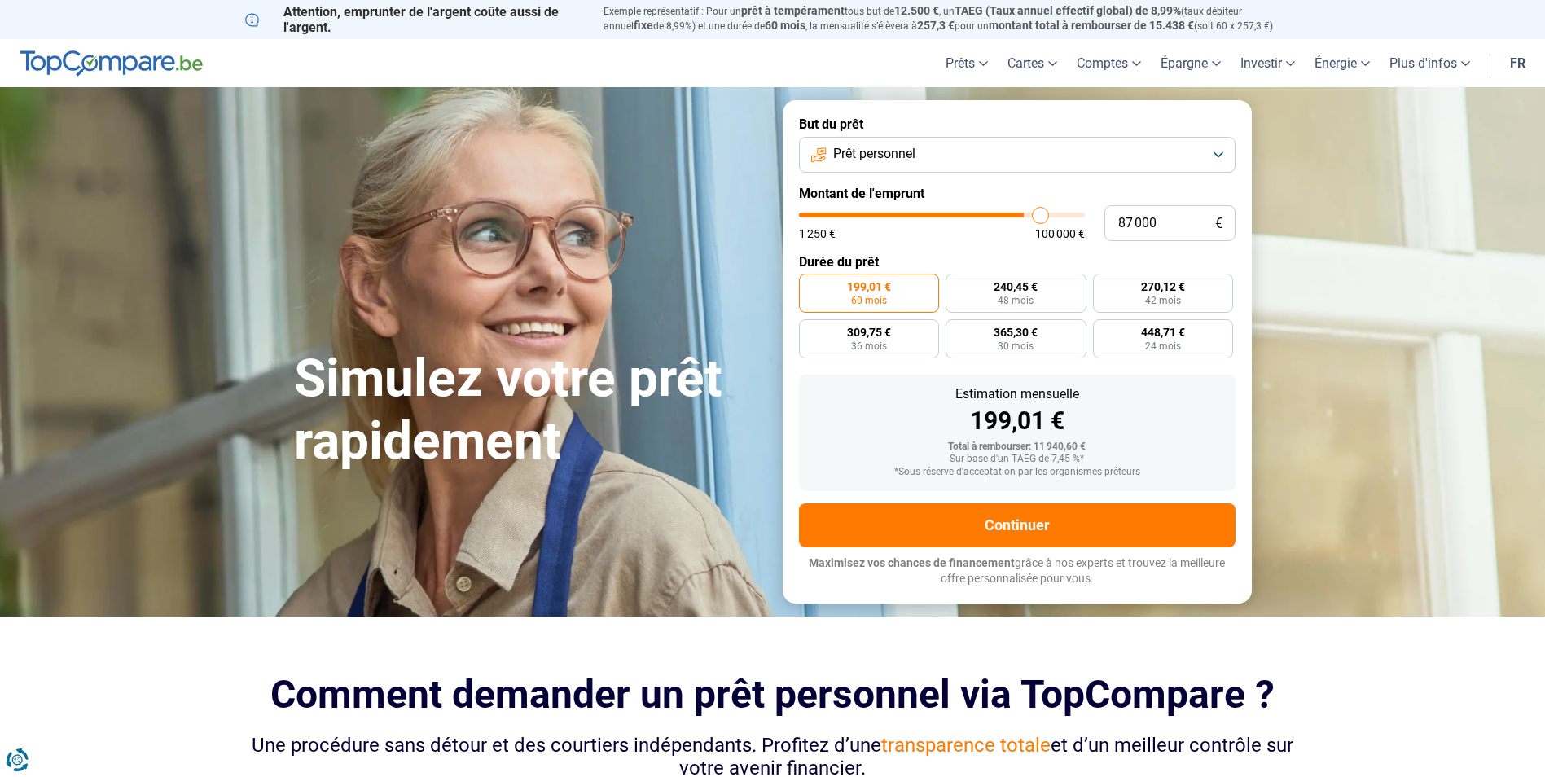
type input "87 500"
type input "87500"
type input "88 500"
type input "88500"
type input "90 000"
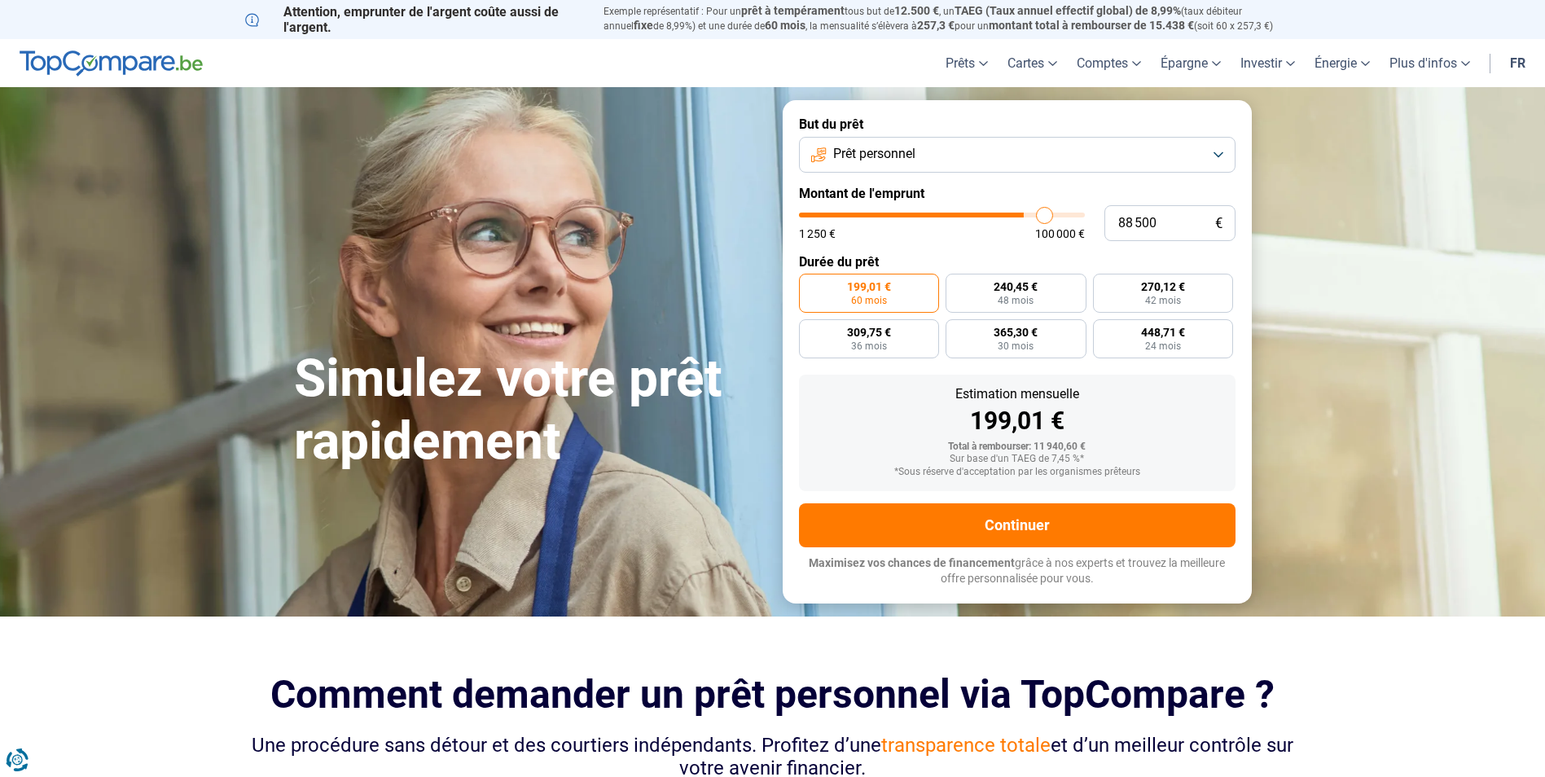
type input "90000"
type input "91 250"
type input "91250"
type input "93 000"
type input "93000"
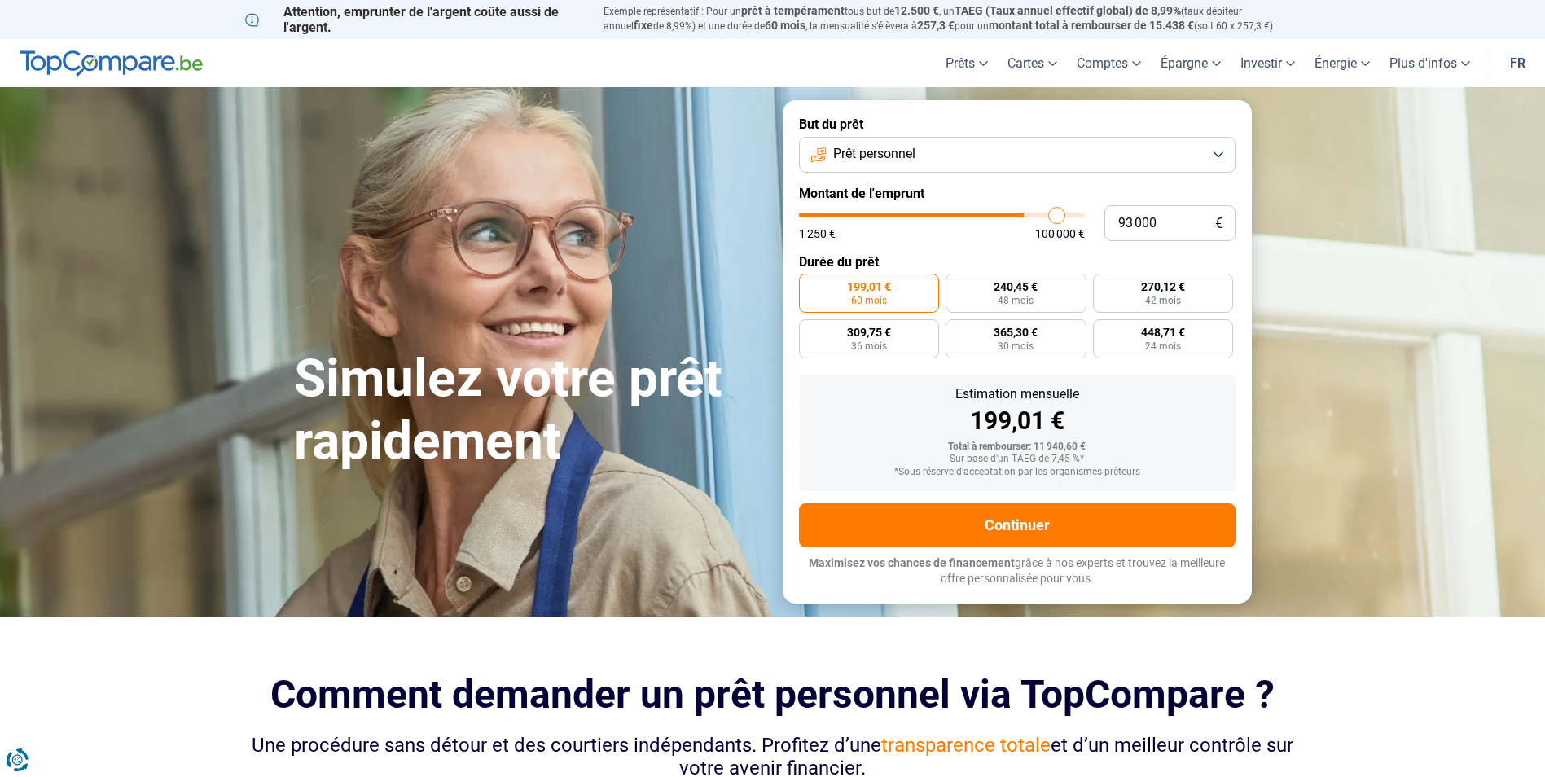
type input "93 250"
type input "93250"
type input "94 250"
type input "94250"
type input "95 000"
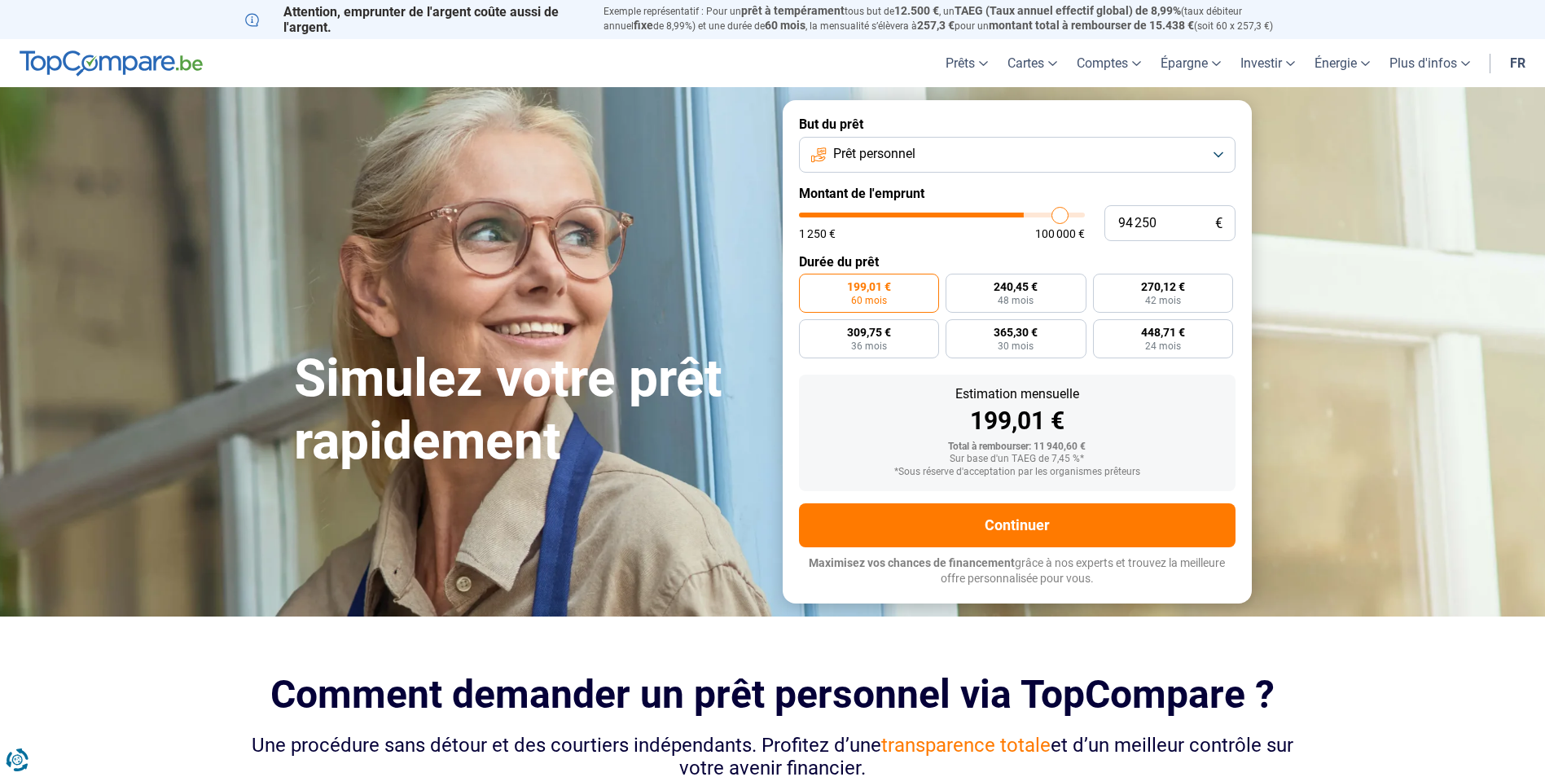
type input "95000"
type input "96 000"
type input "96000"
type input "97 000"
type input "97000"
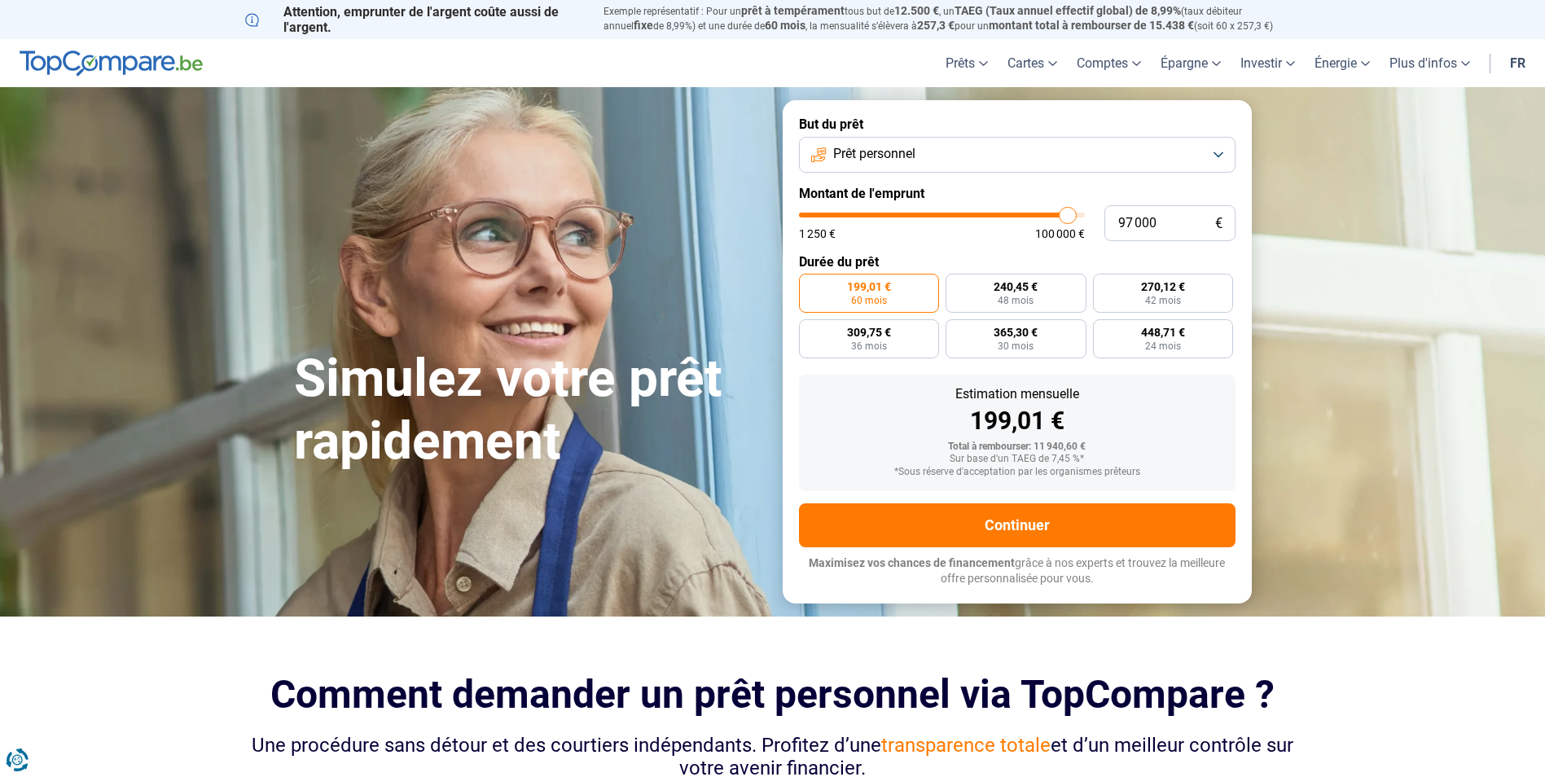
type input "97 250"
type input "97250"
type input "97 750"
type input "97750"
type input "98 000"
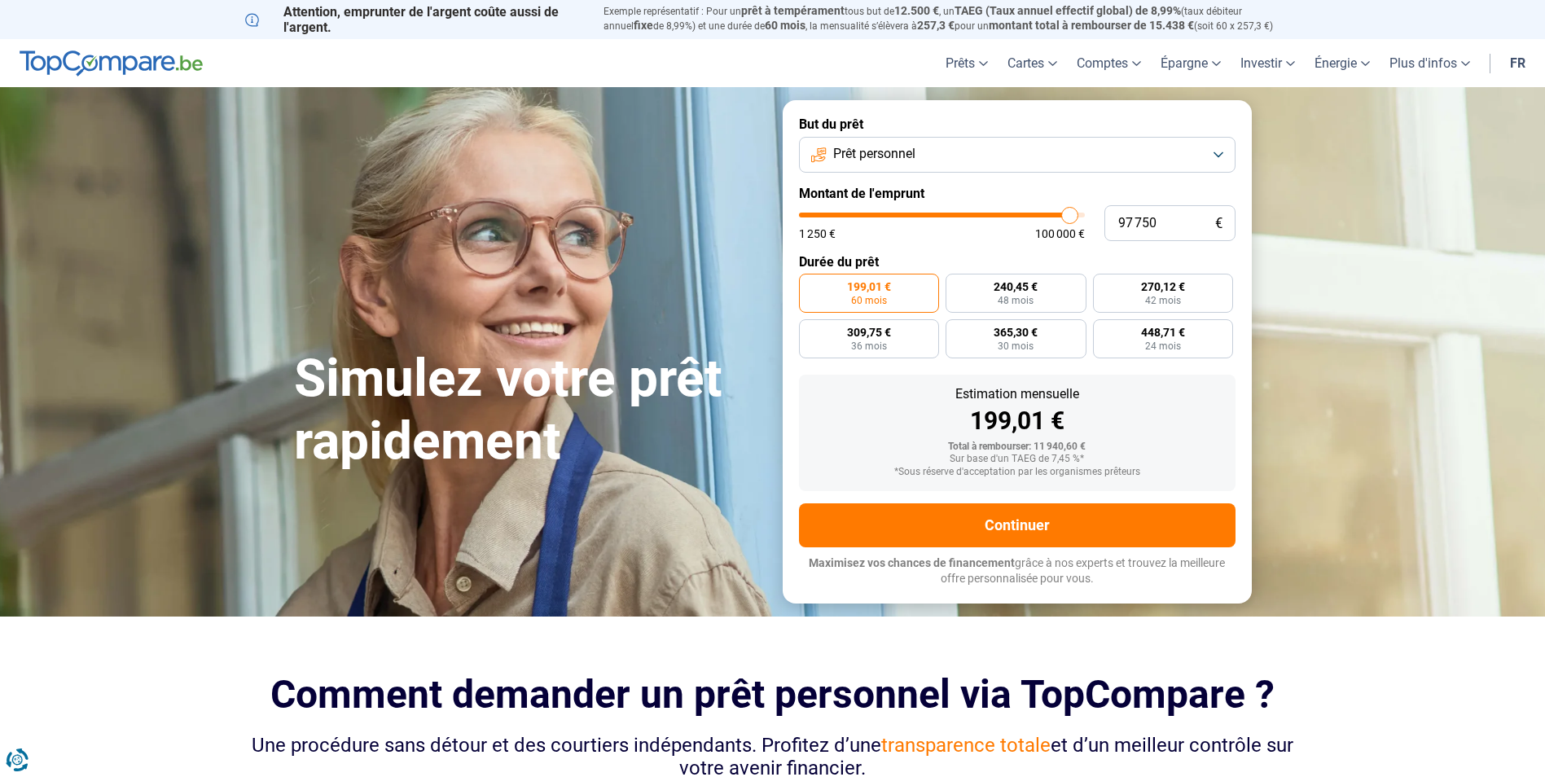
type input "98000"
type input "98 750"
type input "98750"
type input "99 250"
type input "99250"
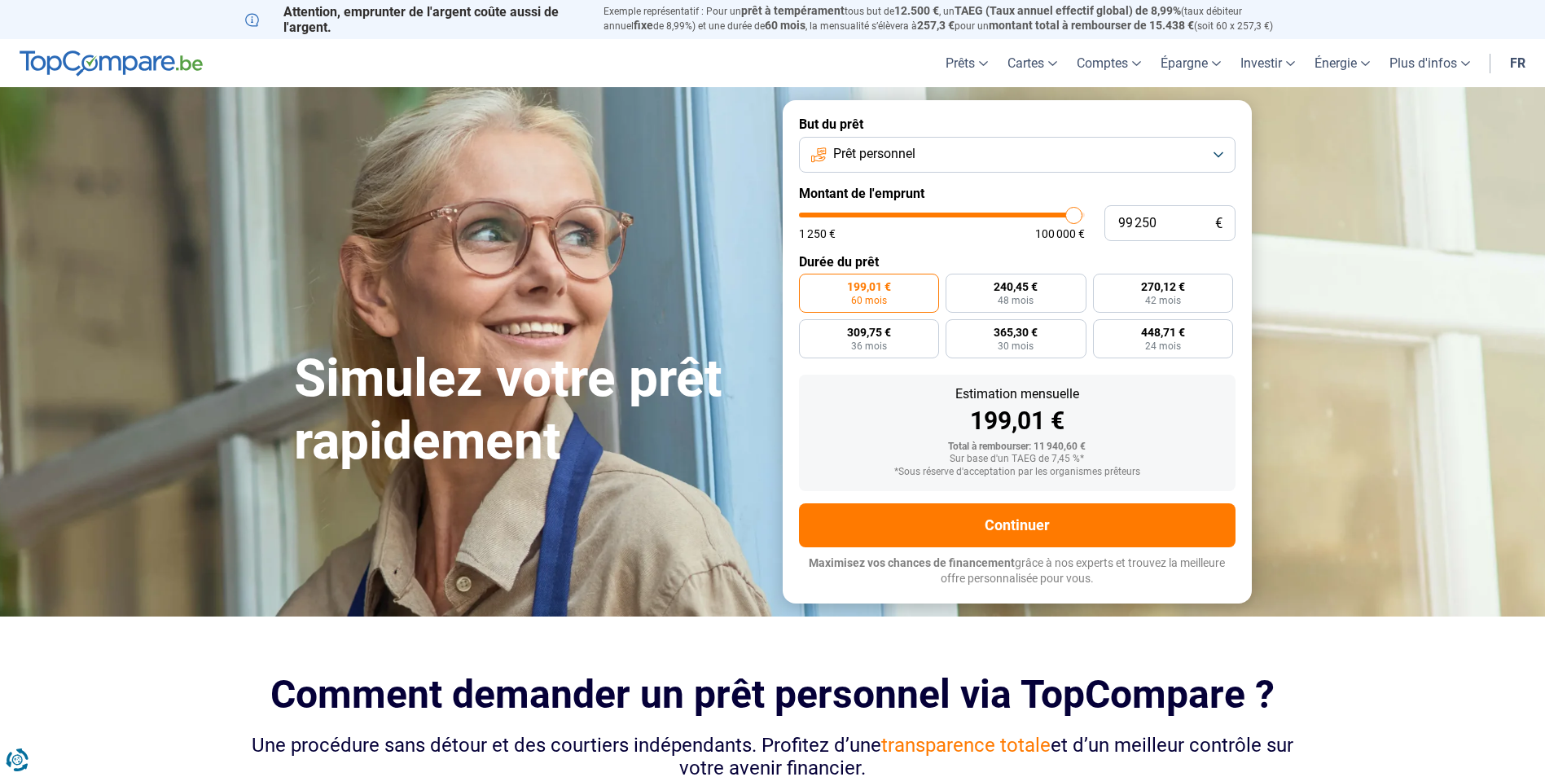
type input "100 000"
drag, startPoint x: 830, startPoint y: 219, endPoint x: 1092, endPoint y: 219, distance: 261.4
type input "100000"
click at [1085, 217] on input "range" at bounding box center [942, 215] width 286 height 5
radio input "false"
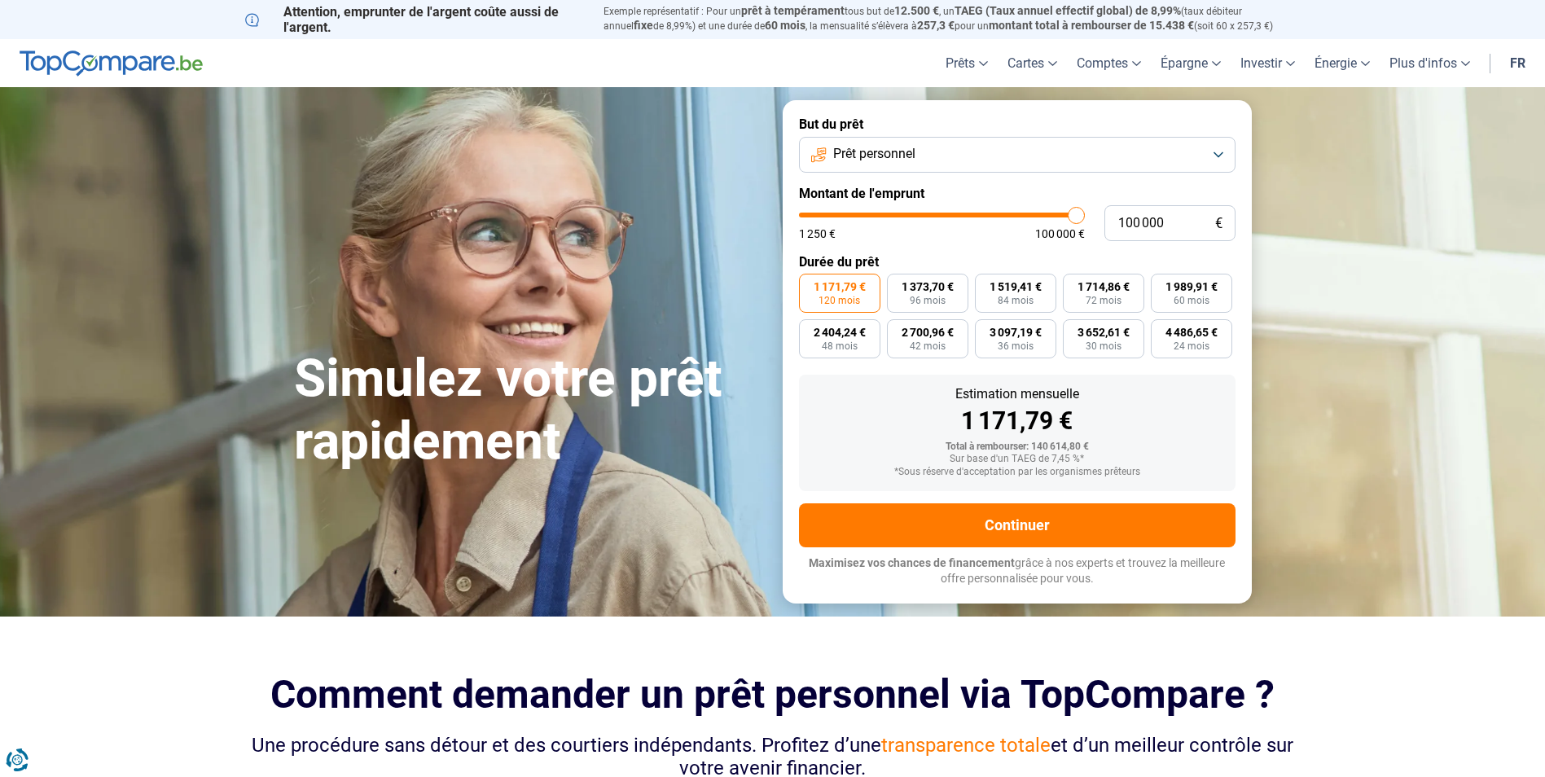
click at [1020, 154] on button "Prêt personnel" at bounding box center [1017, 155] width 436 height 36
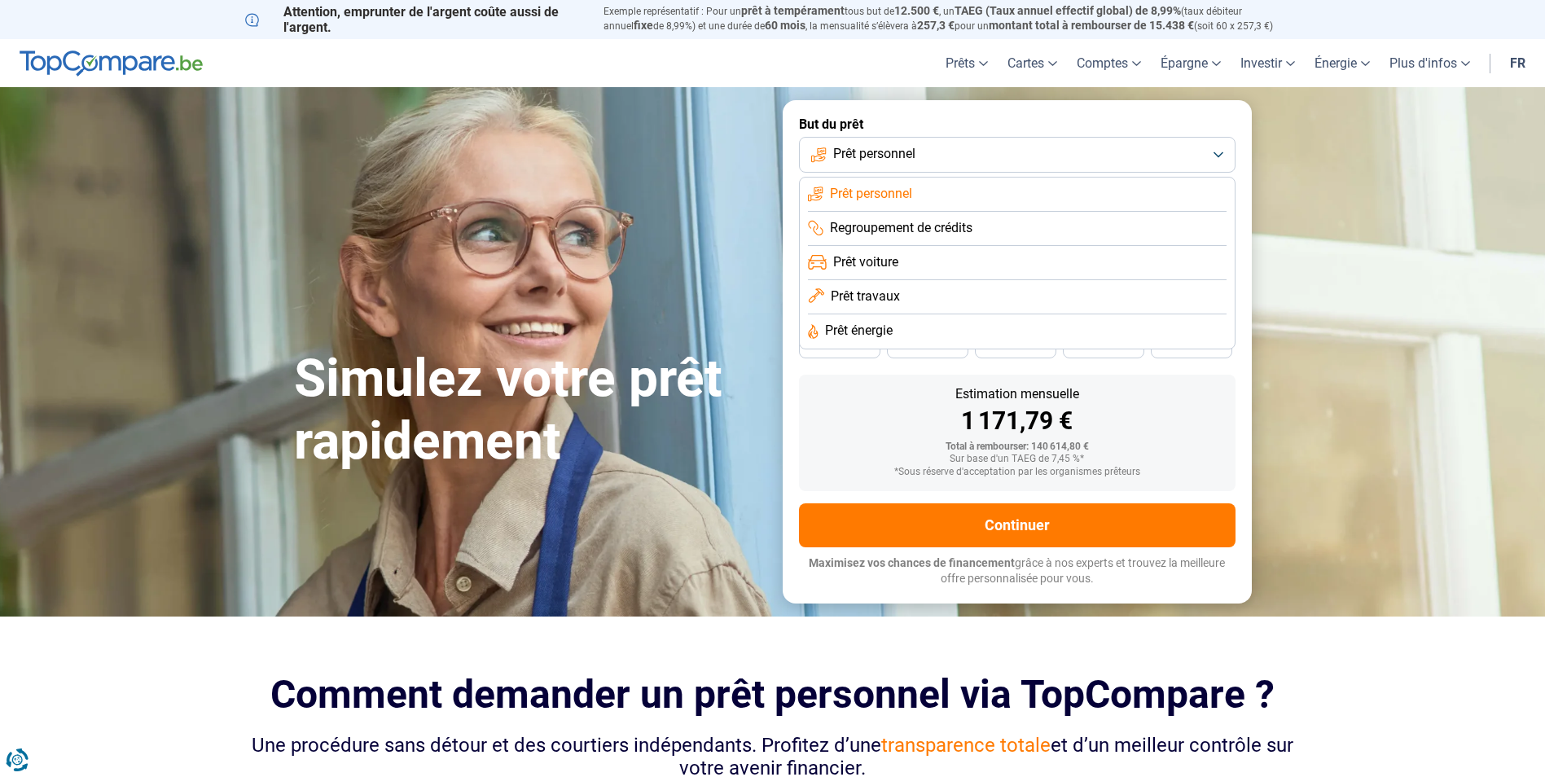
click at [892, 299] on span "Prêt travaux" at bounding box center [864, 296] width 69 height 18
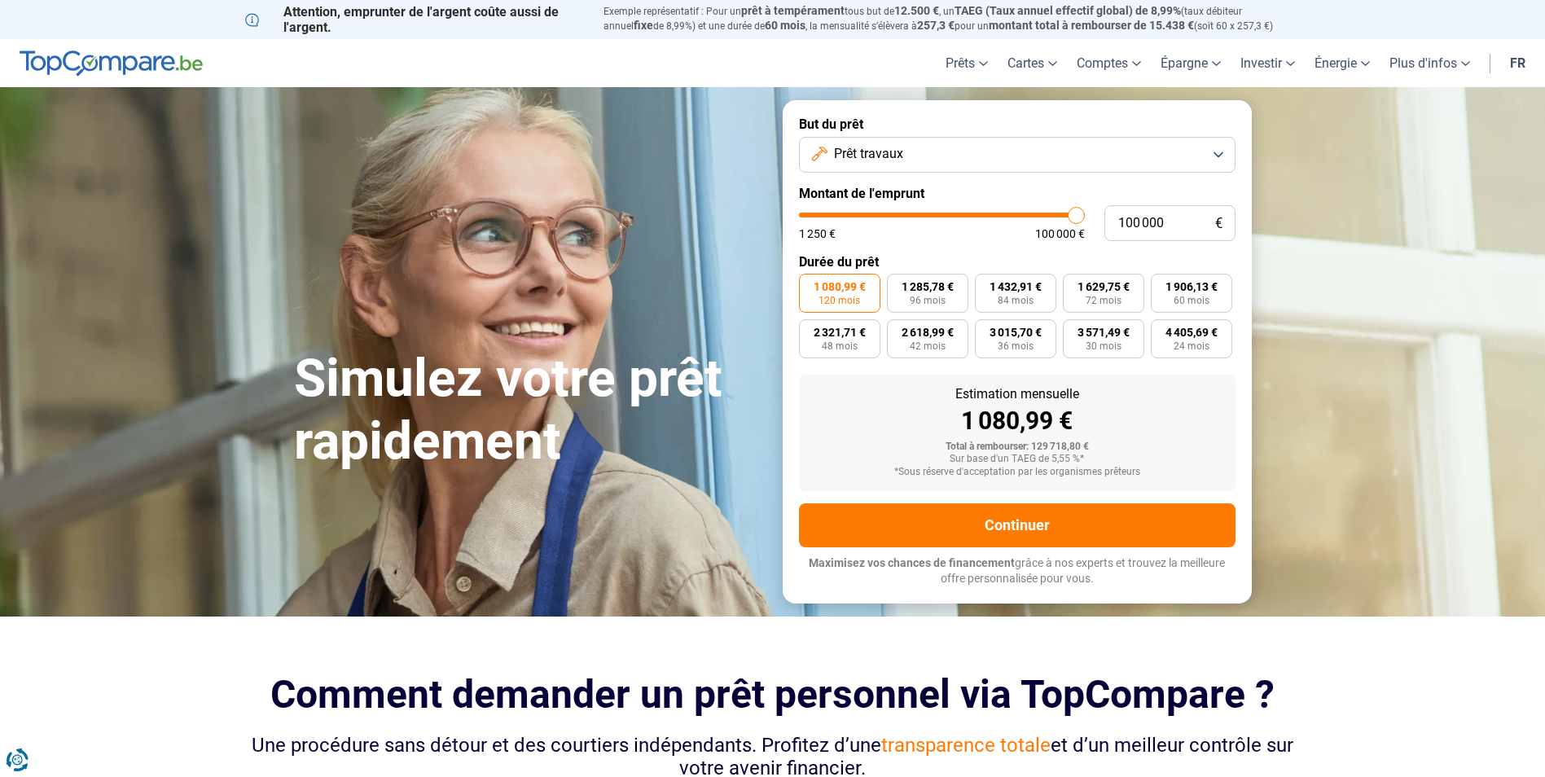
click at [890, 155] on span "Prêt travaux" at bounding box center [868, 154] width 69 height 18
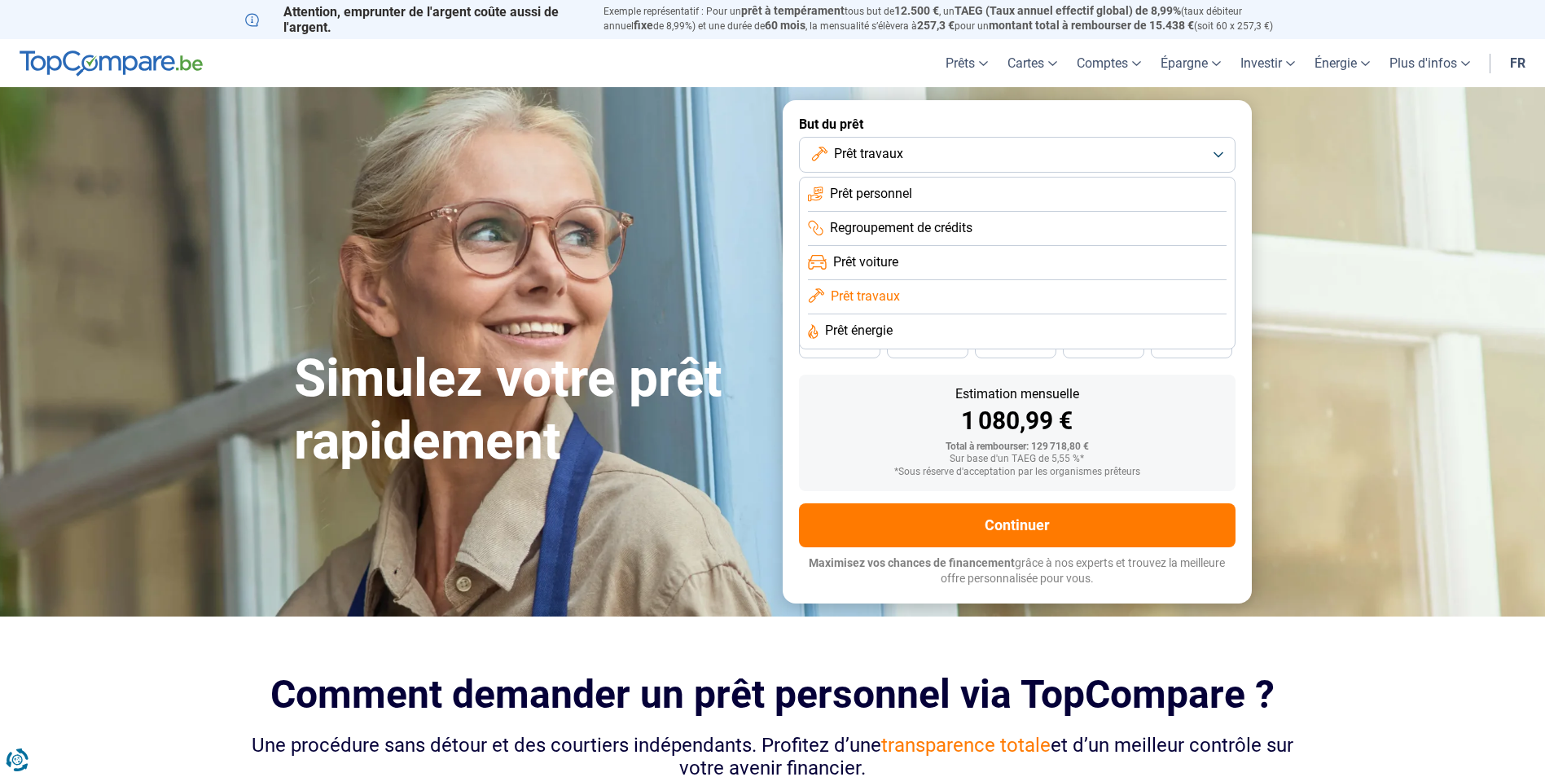
scroll to position [81, 0]
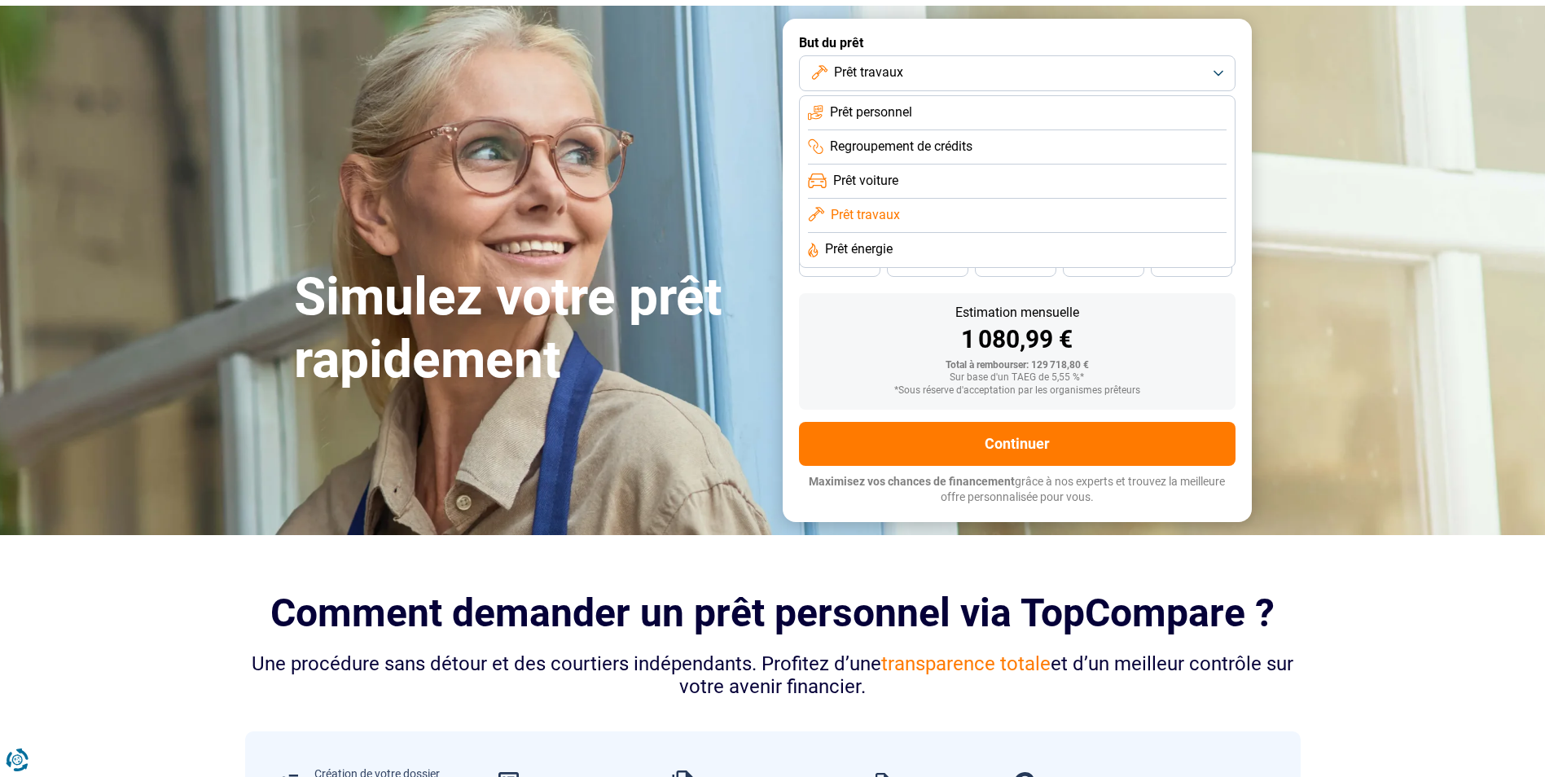
click at [195, 184] on section "Simulez votre prêt rapidement Simulez votre prêt rapidement But du prêt Prêt tr…" at bounding box center [772, 270] width 1545 height 528
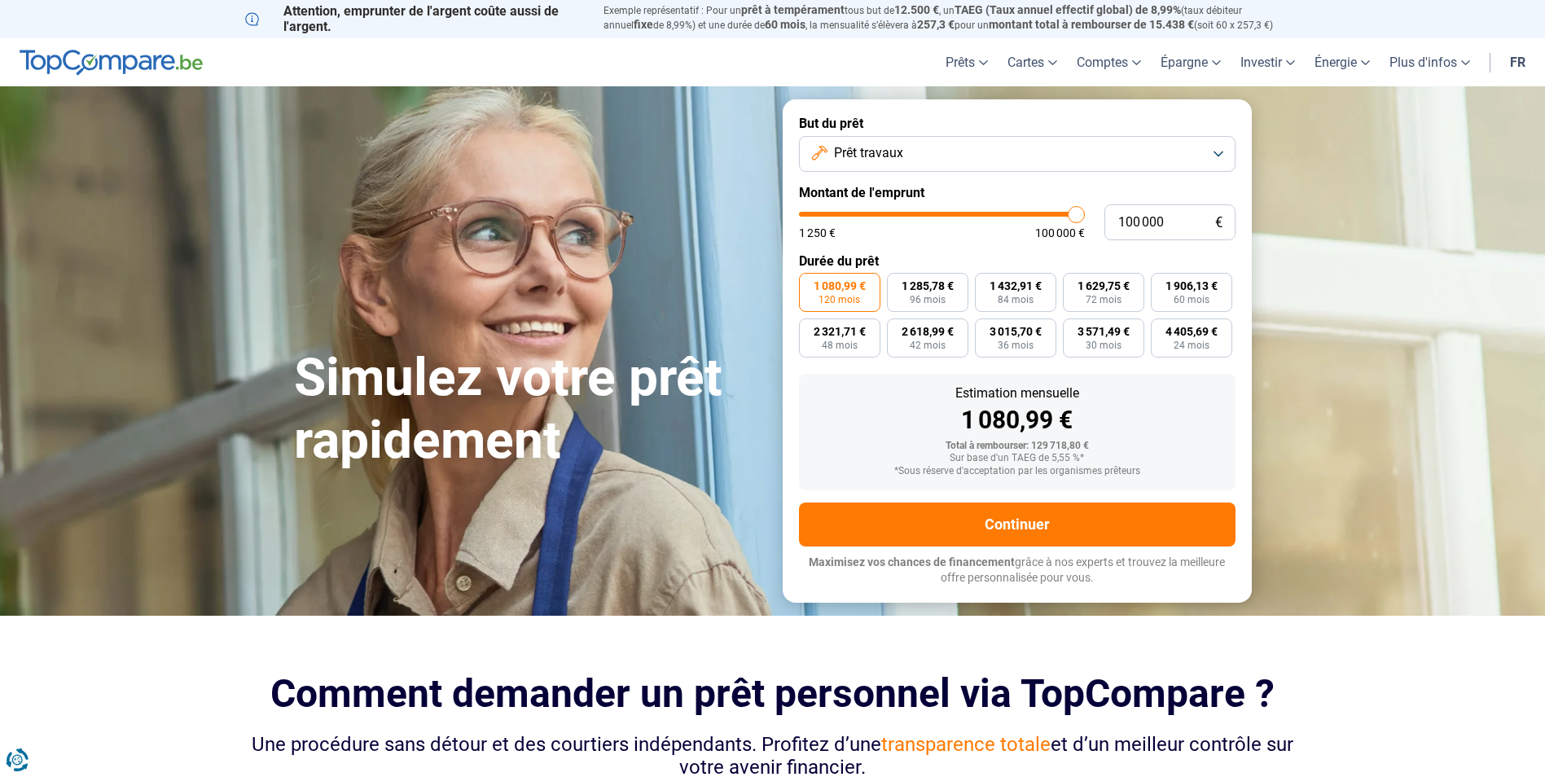
scroll to position [0, 0]
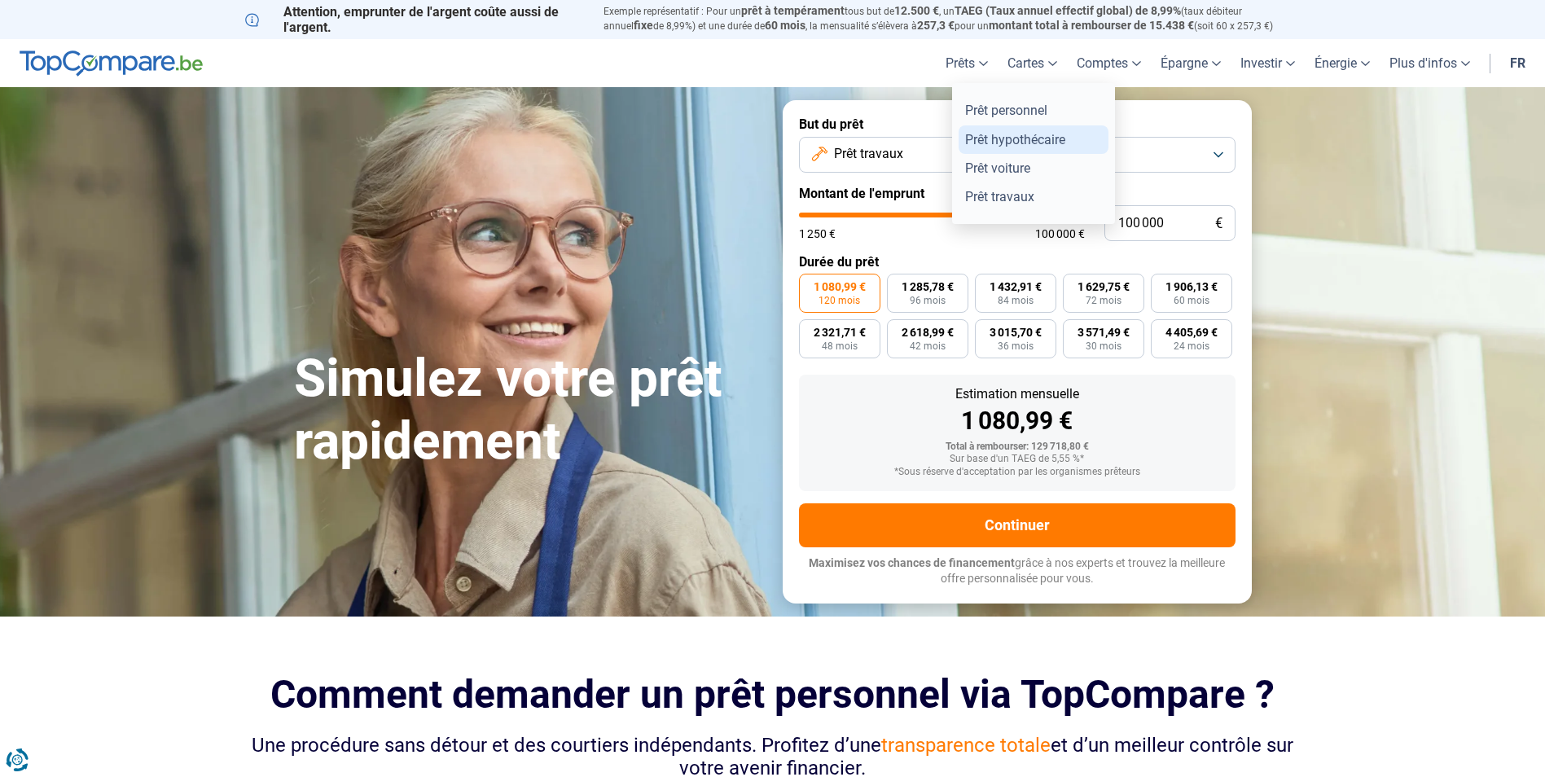
click at [979, 139] on link "Prêt hypothécaire" at bounding box center [1033, 139] width 150 height 28
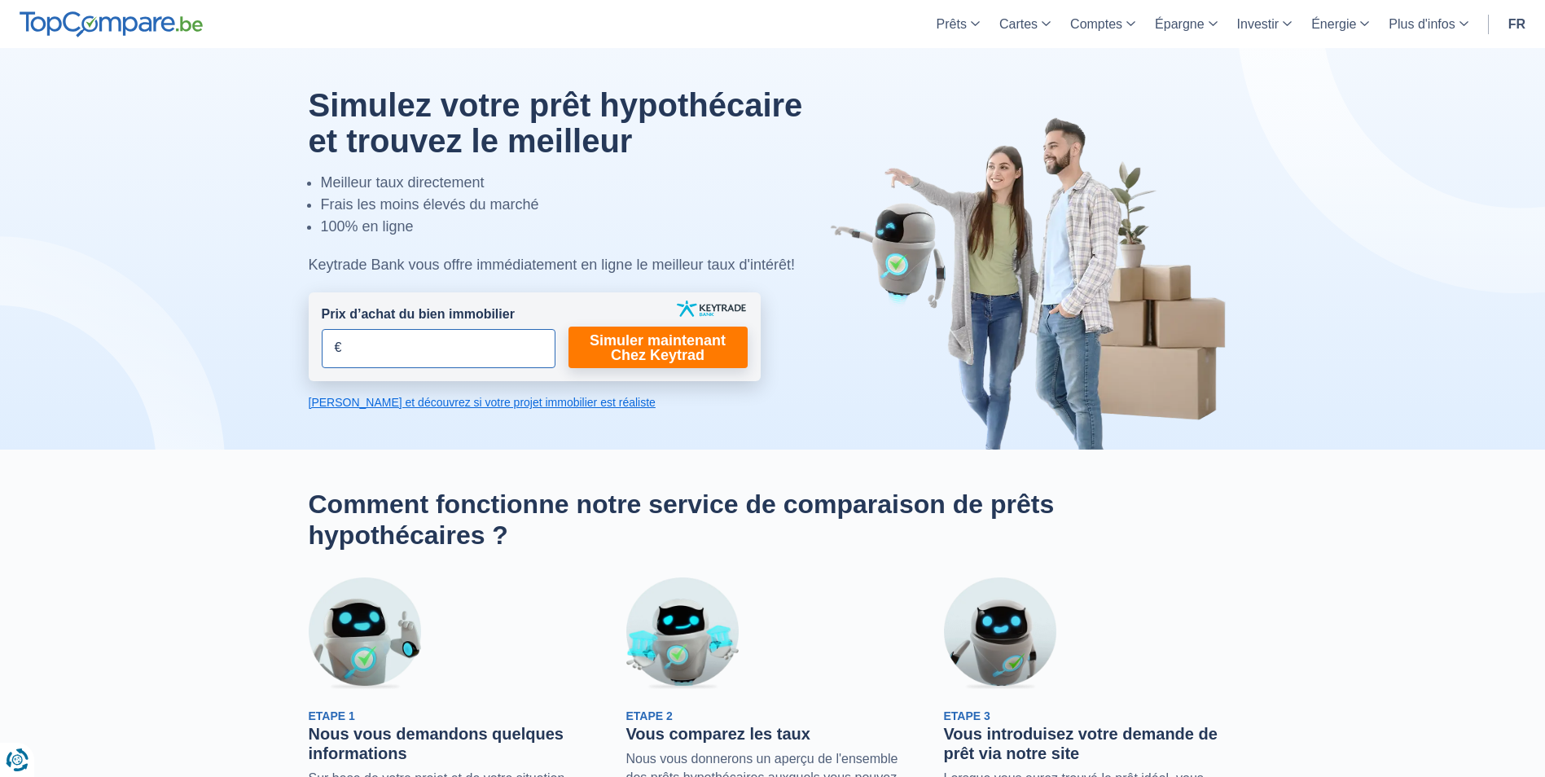
click at [408, 346] on input "Prix d’achat du bien immobilier" at bounding box center [439, 348] width 234 height 39
type input "466.000"
click at [636, 353] on link "Simuler maintenant Chez Keytrad" at bounding box center [657, 347] width 179 height 42
click at [443, 406] on link "[PERSON_NAME] et découvrez si votre projet immobilier est réaliste" at bounding box center [535, 402] width 452 height 16
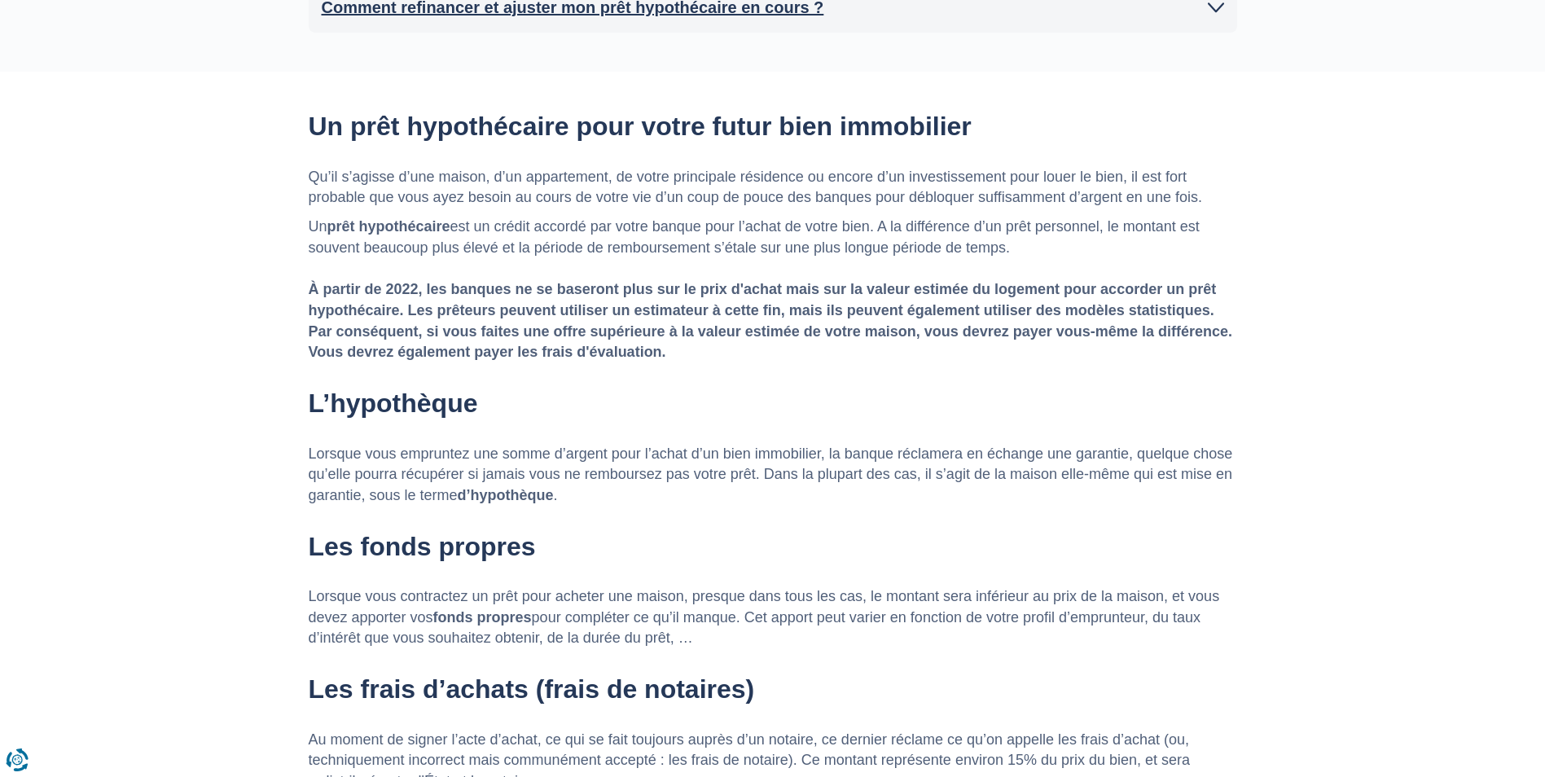
scroll to position [2213, 0]
